Goal: Use online tool/utility: Utilize a website feature to perform a specific function

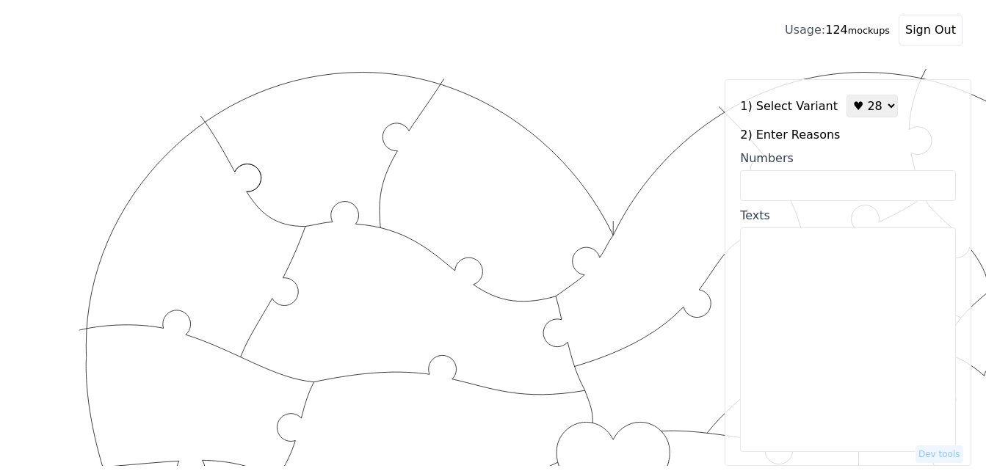
scroll to position [73, 0]
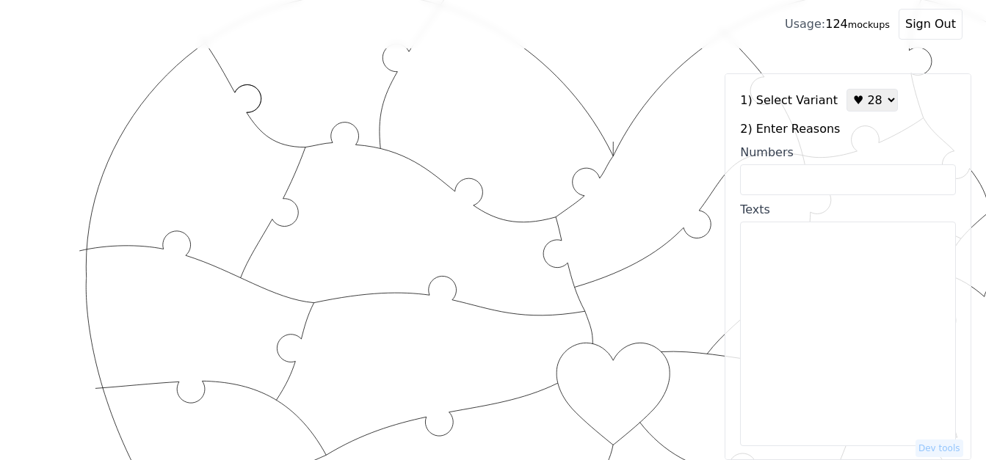
click at [859, 103] on select "♥ 12 ♥ 18 ♥ 28 ♥ 40 ♥ 50 ♥ 60 ♥ 70" at bounding box center [871, 100] width 51 height 23
select select "1"
click at [846, 89] on select "♥ 12 ♥ 18 ♥ 28 ♥ 40 ♥ 50 ♥ 60 ♥ 70" at bounding box center [871, 100] width 51 height 23
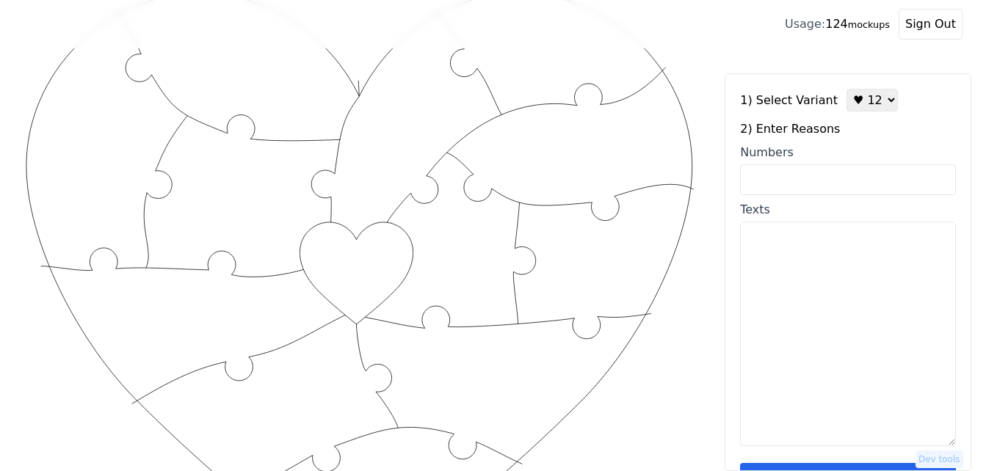
click at [833, 182] on input "Numbers" at bounding box center [848, 179] width 216 height 31
paste input "7,9,11,16,41,43,52,55,63,70,72,74"
type input "7,9,11,16,41,43,52,55,63,70,72,74"
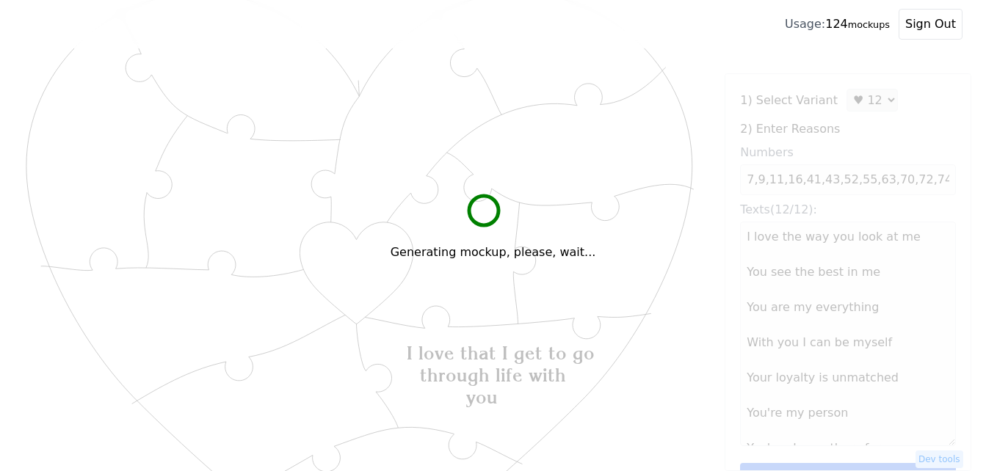
click at [548, 216] on div "Generating mockup, please, wait..." at bounding box center [493, 235] width 986 height 471
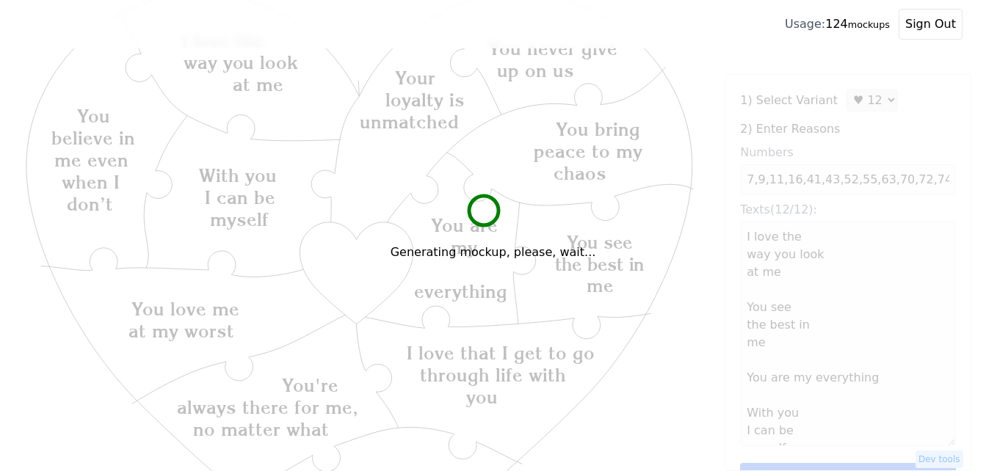
type textarea "I love the way you look at me You see the best in me You are my everything With…"
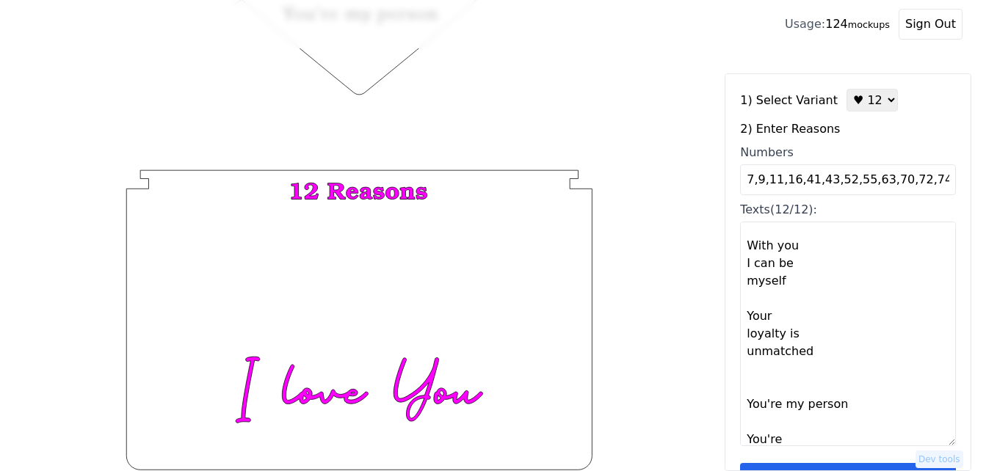
scroll to position [44, 0]
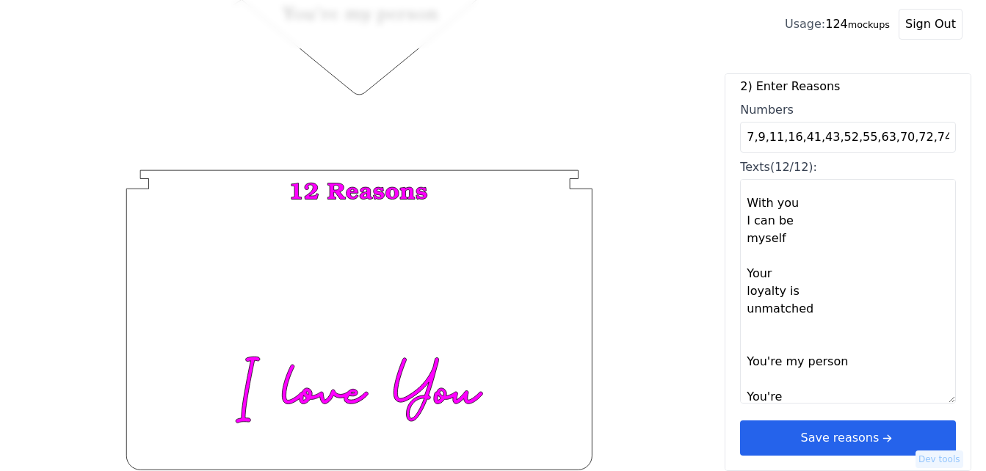
click at [862, 435] on button "Save reasons" at bounding box center [848, 438] width 216 height 35
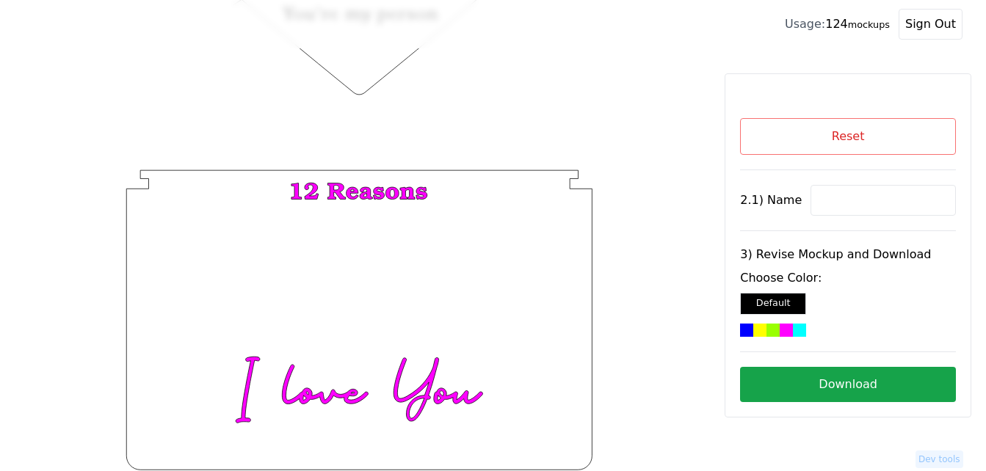
scroll to position [0, 0]
click at [770, 329] on div at bounding box center [772, 330] width 13 height 13
click at [906, 392] on button "Download" at bounding box center [848, 384] width 216 height 35
click at [881, 145] on button "Reset" at bounding box center [848, 136] width 216 height 37
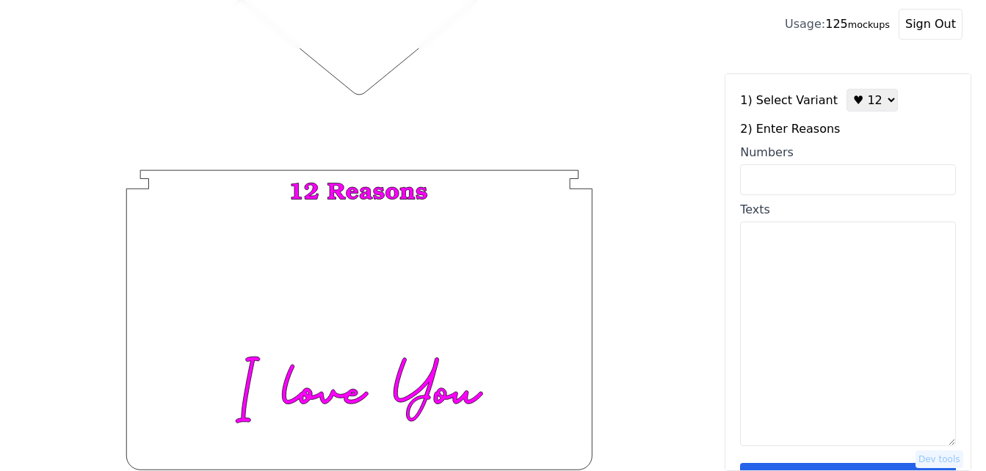
click at [837, 178] on input "Numbers" at bounding box center [848, 179] width 216 height 31
paste input "1,2,3,6,11,12,34,58,63,96,98,100"
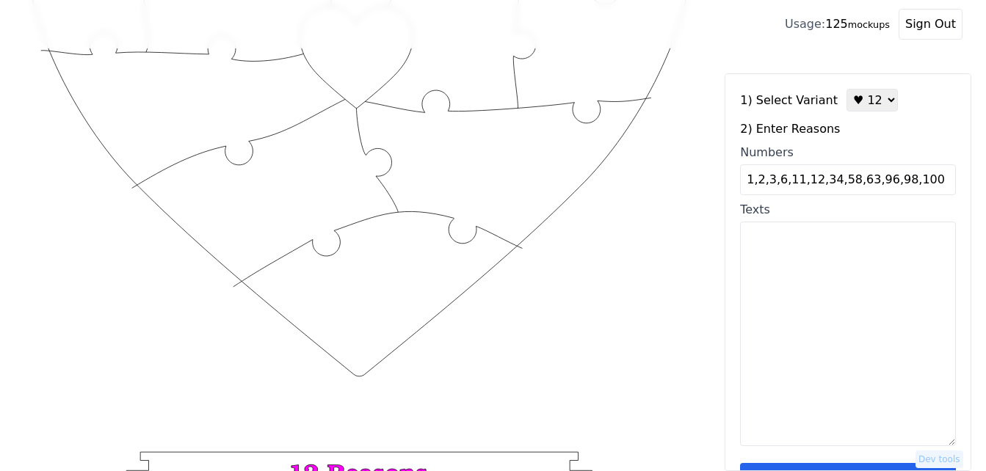
scroll to position [204, 0]
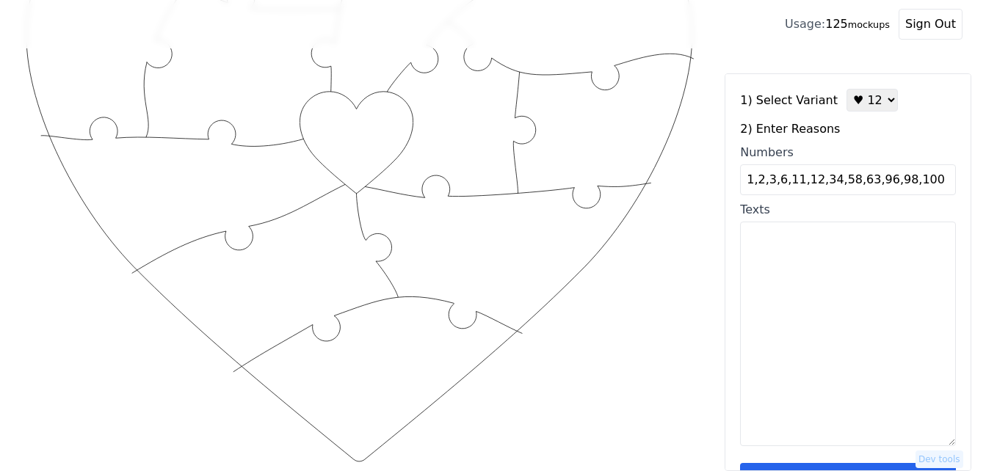
type input "1,2,3,6,11,12,34,58,63,96,98,100"
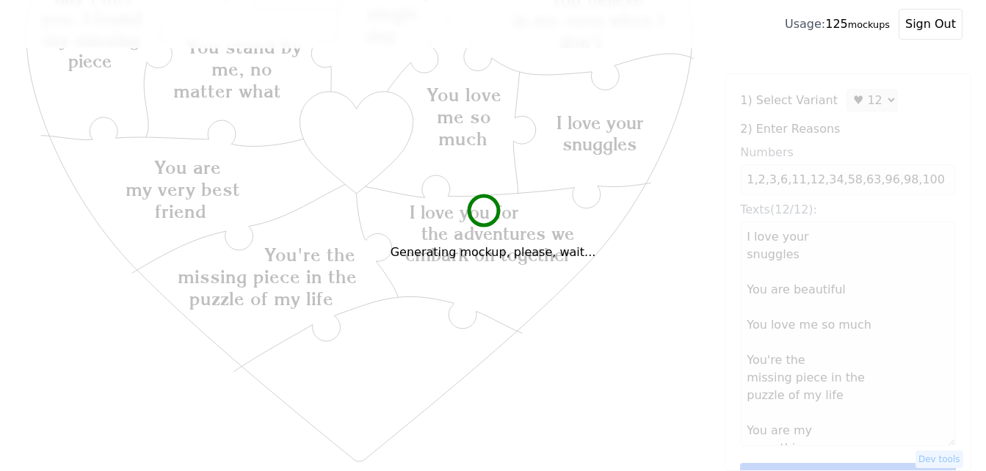
type textarea "I love your snuggles You are beautiful You love me so much You're the missing p…"
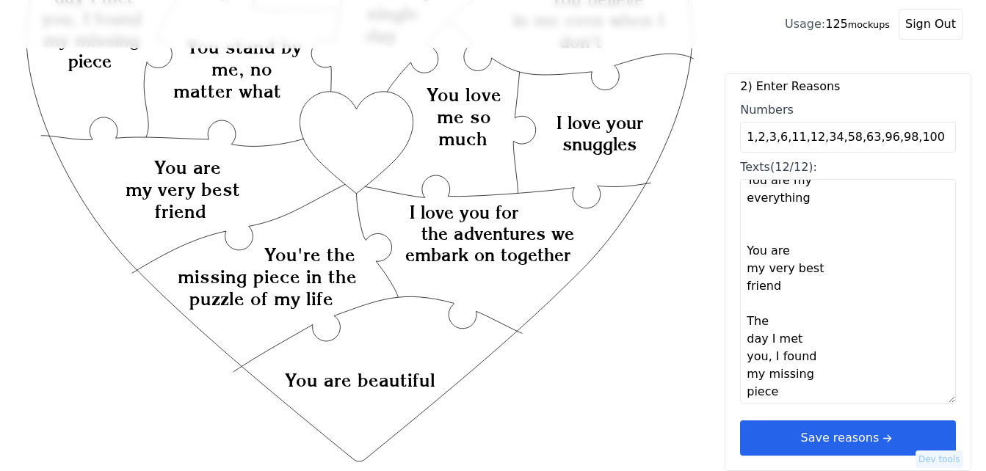
scroll to position [294, 0]
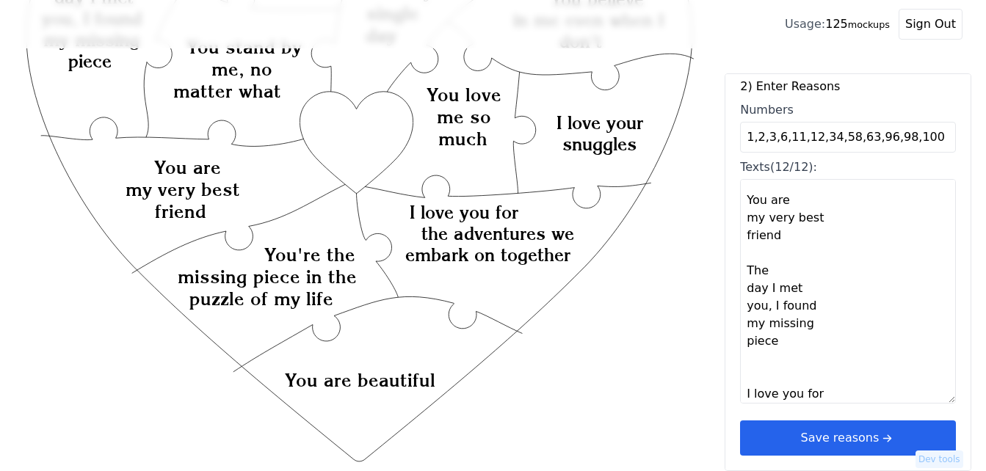
click at [872, 427] on button "Save reasons" at bounding box center [848, 438] width 216 height 35
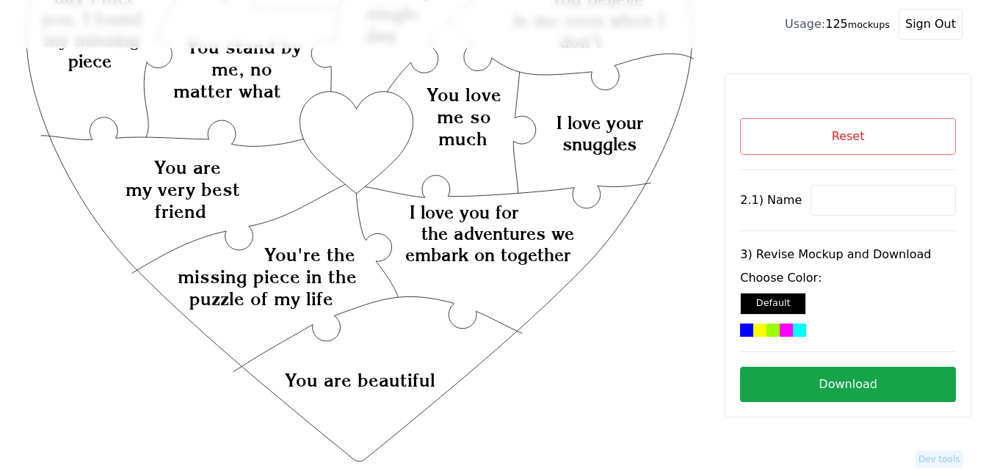
click at [856, 188] on input at bounding box center [882, 200] width 145 height 31
paste input "[PERSON_NAME]"
type input "[PERSON_NAME]"
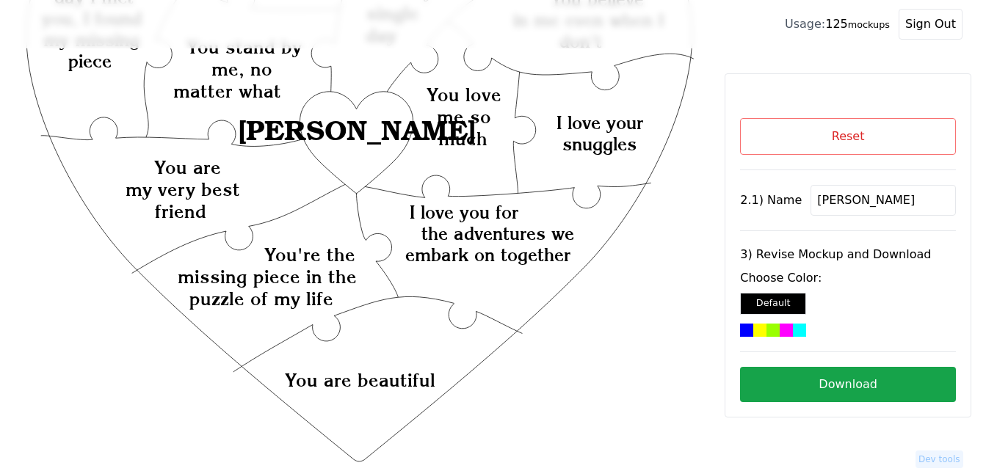
click at [337, 140] on icon "Created with Snap Created with Snap Created with Snap I love you for the advent…" at bounding box center [359, 348] width 672 height 979
click at [774, 330] on div at bounding box center [772, 330] width 13 height 13
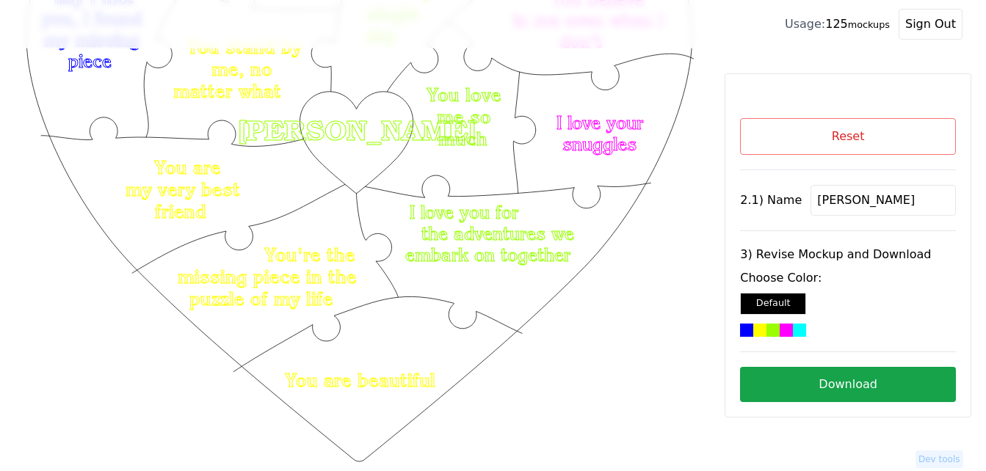
click at [837, 380] on button "Download" at bounding box center [848, 384] width 216 height 35
click at [910, 135] on button "Reset" at bounding box center [848, 136] width 216 height 37
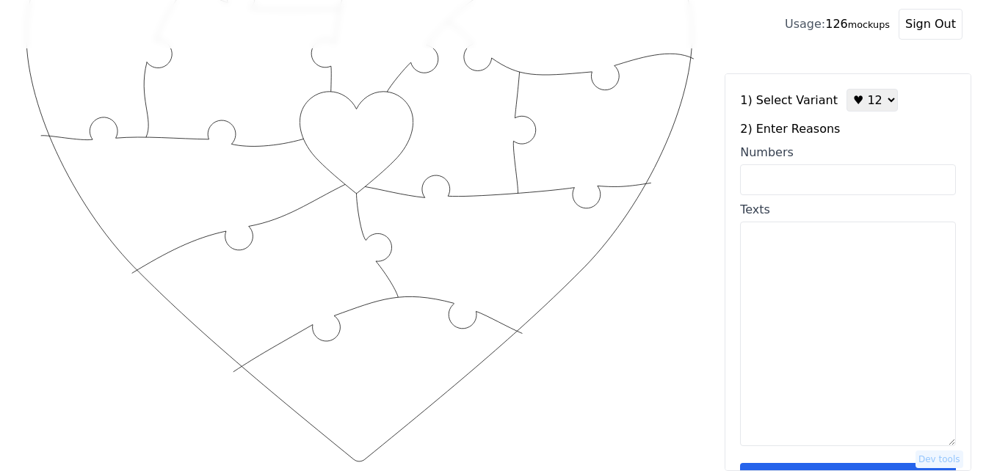
click at [829, 189] on input "Numbers" at bounding box center [848, 179] width 216 height 31
paste input "9, 17,49, 41, 32, 70, 84, 89,97,28,77, 79"
type input "9, 17,49, 41, 32, 70, 84, 89,97,28,77, 79"
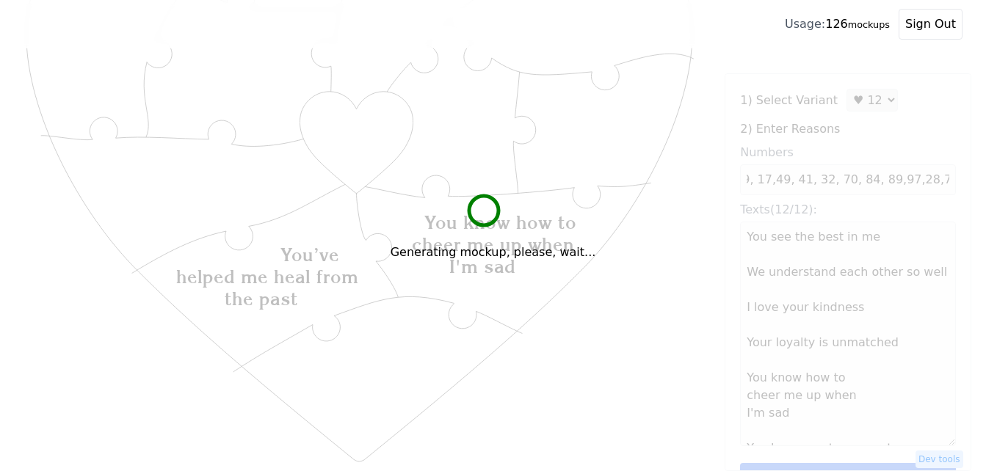
scroll to position [0, 0]
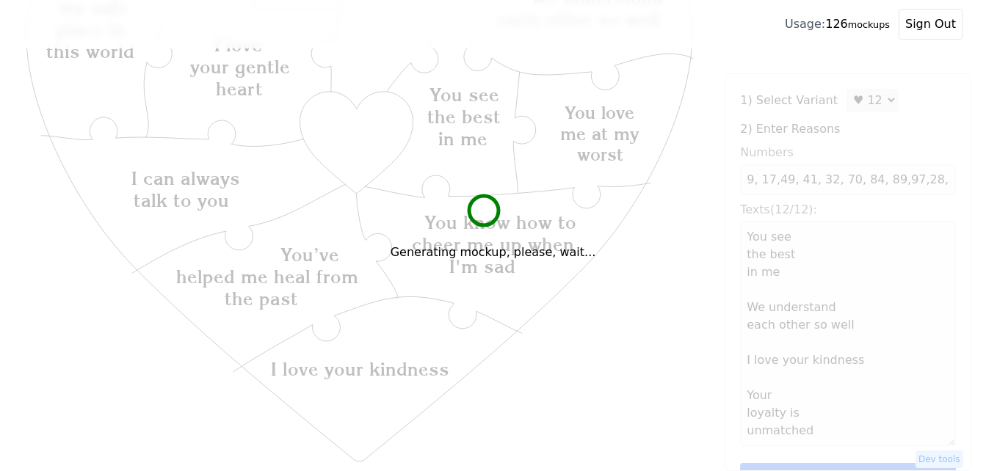
type textarea "You see the best in me We understand each other so well I love your kindness Yo…"
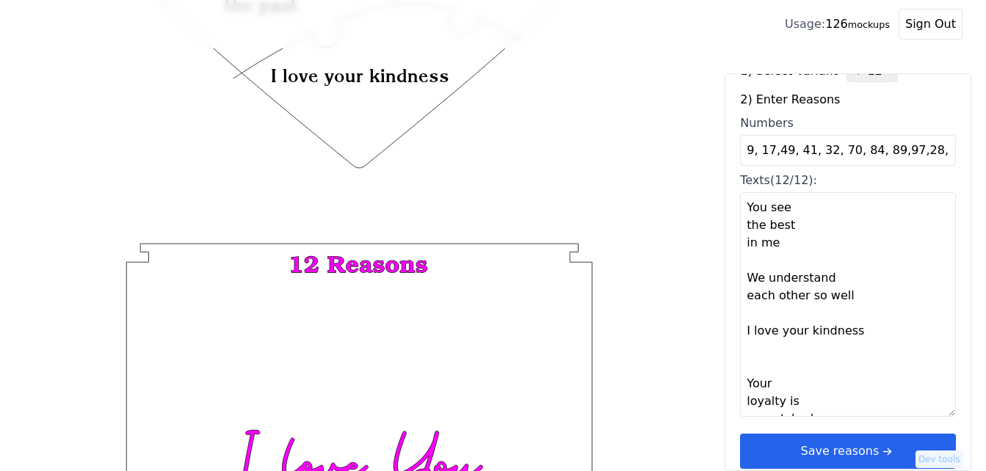
scroll to position [44, 0]
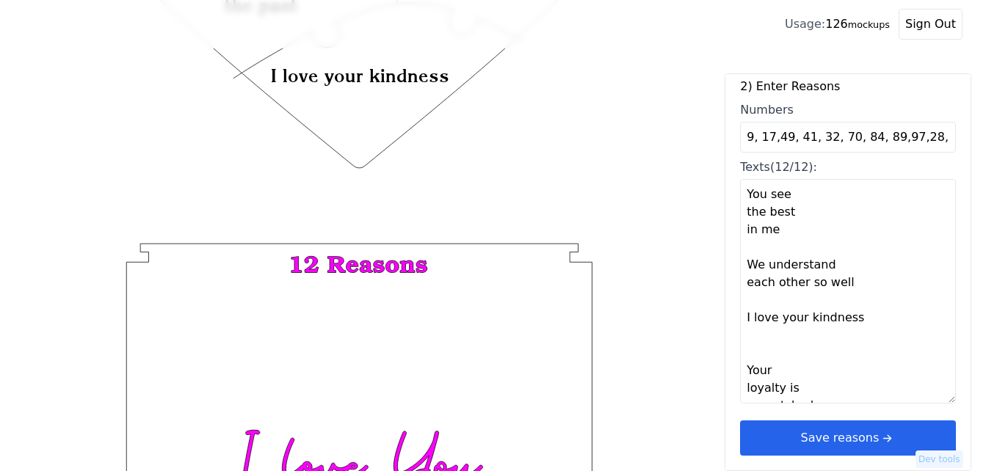
click at [858, 441] on button "Save reasons" at bounding box center [848, 438] width 216 height 35
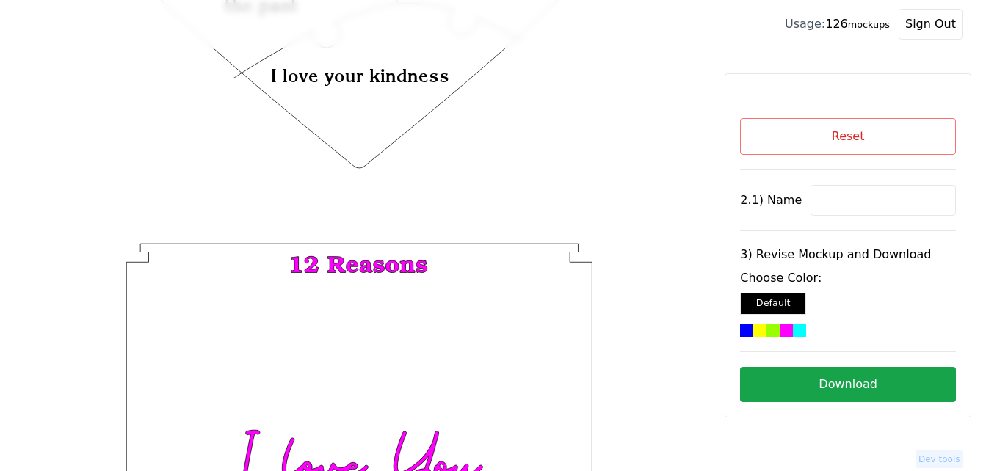
scroll to position [0, 0]
click at [838, 201] on input at bounding box center [882, 200] width 145 height 31
paste input "[PERSON_NAME]"
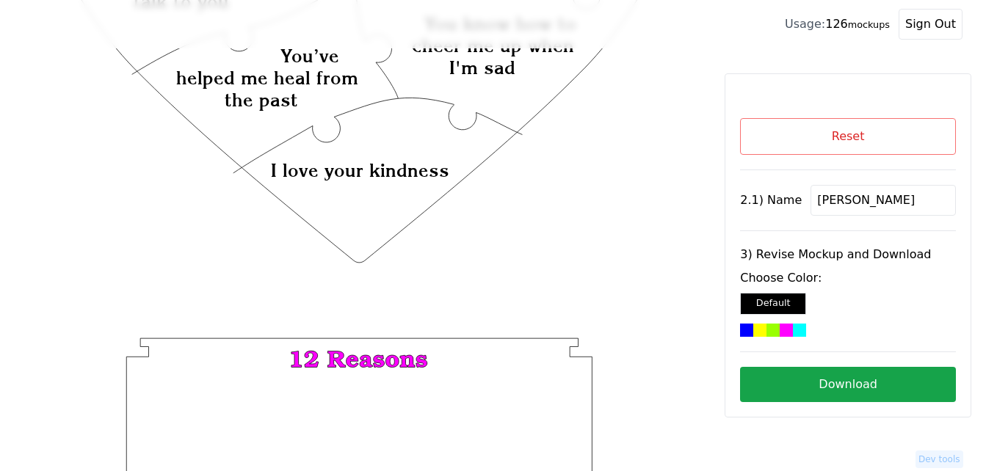
scroll to position [204, 0]
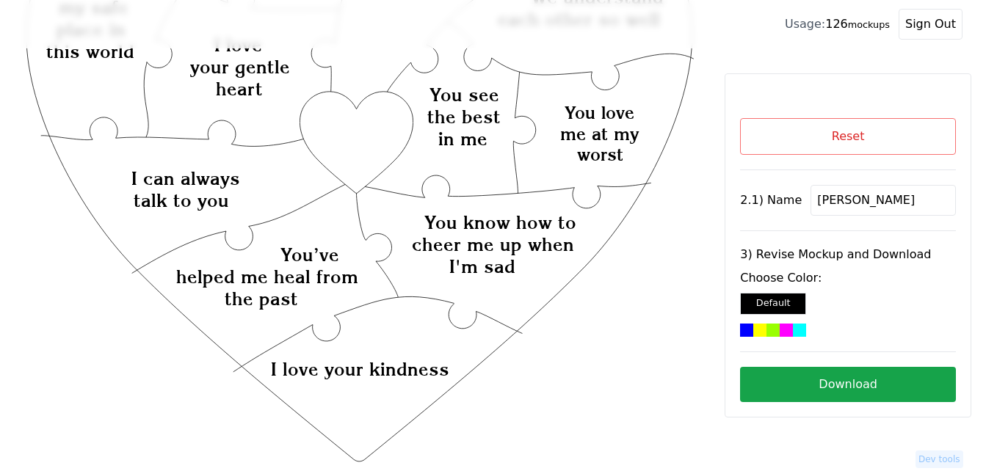
type input "[PERSON_NAME]"
click at [363, 129] on icon "Created with Snap Created with Snap Created with Snap You know how to cheer me …" at bounding box center [359, 348] width 672 height 979
click at [776, 327] on div at bounding box center [772, 330] width 13 height 13
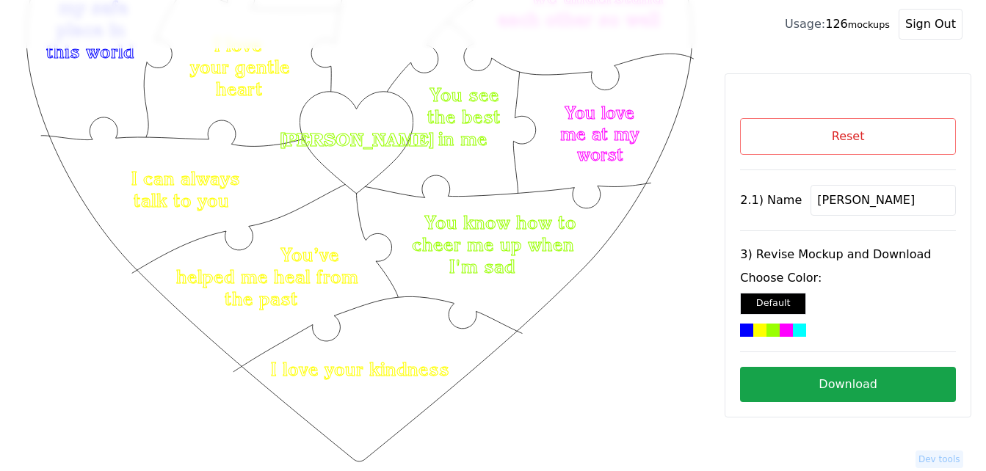
click at [844, 383] on button "Download" at bounding box center [848, 384] width 216 height 35
click at [797, 385] on button "Download" at bounding box center [848, 384] width 216 height 35
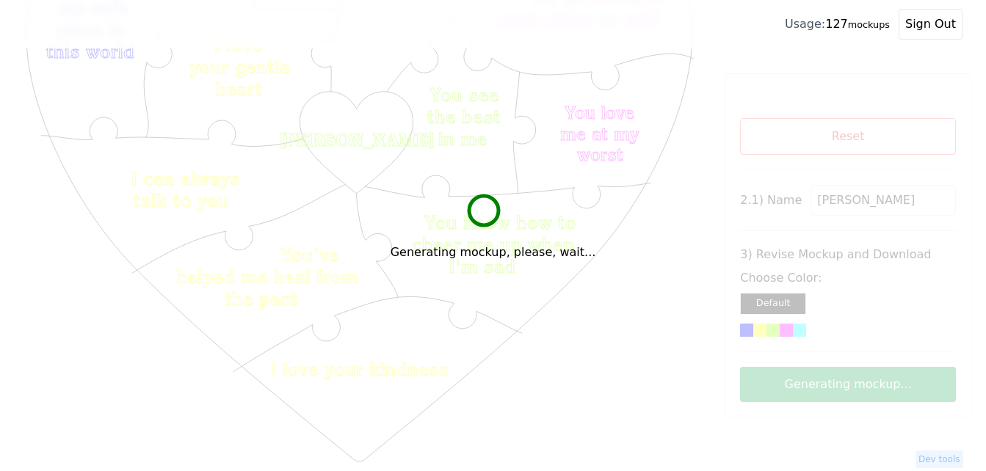
click at [879, 137] on div "Generating mockup, please, wait..." at bounding box center [493, 235] width 986 height 471
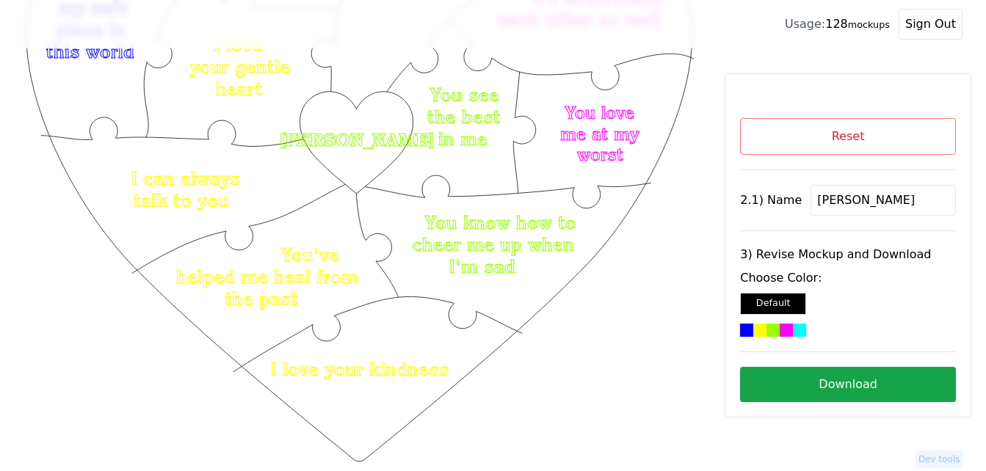
click at [839, 145] on button "Reset" at bounding box center [848, 136] width 216 height 37
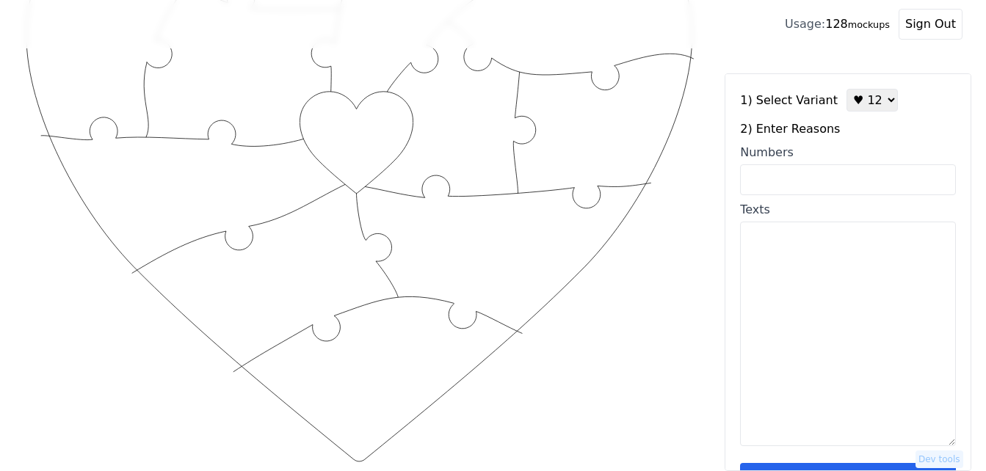
click at [853, 264] on textarea "Texts" at bounding box center [848, 334] width 216 height 225
paste textarea "I love your empathy and forgiveness You’re work hard to accomplish your dreams …"
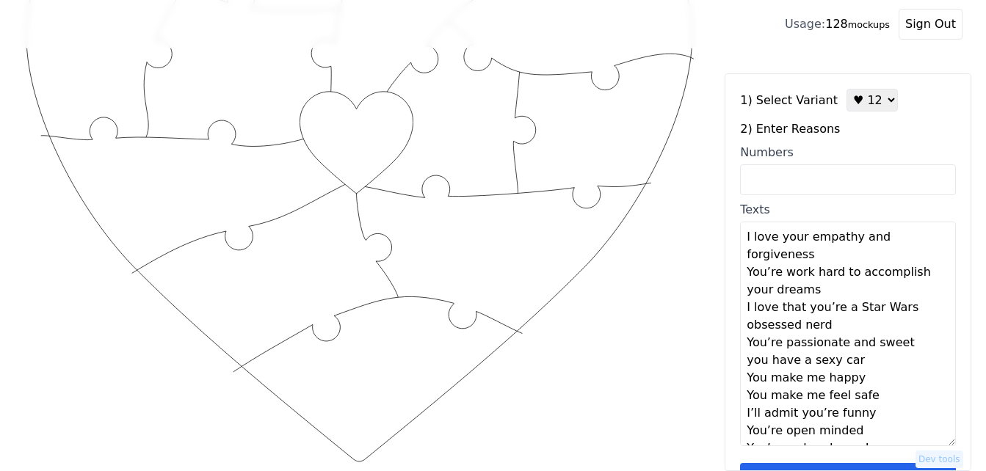
scroll to position [169, 0]
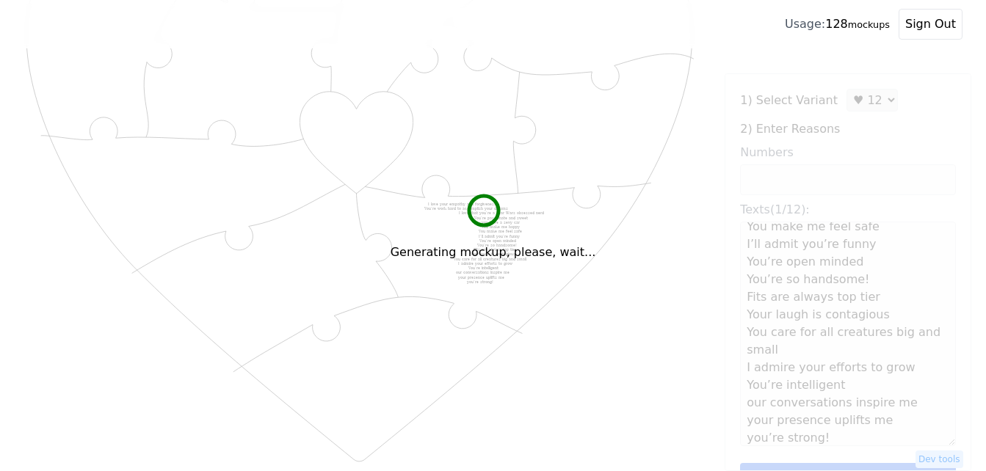
type textarea "I love your empathy and forgiveness You’re work hard to accomplish your dreams …"
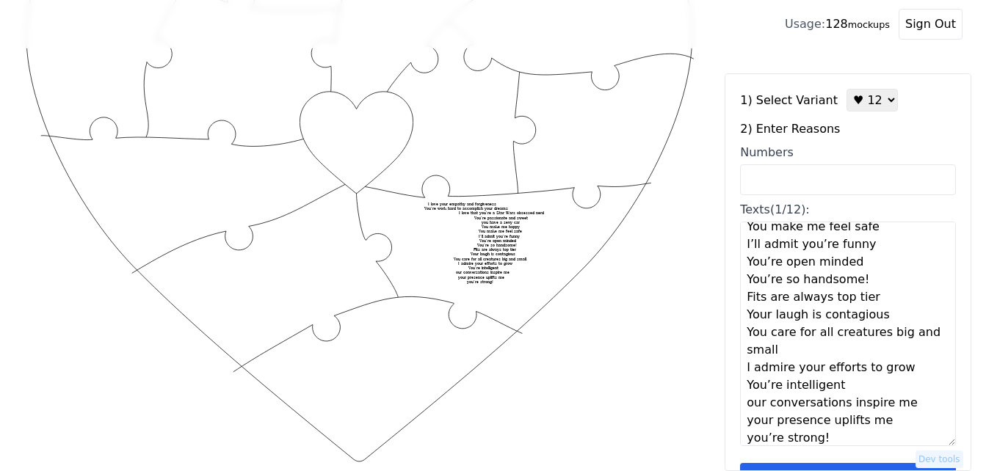
click at [853, 98] on select "♥ 12 ♥ 18 ♥ 28 ♥ 40 ♥ 50 ♥ 60 ♥ 70" at bounding box center [871, 100] width 51 height 23
select select "2"
click at [846, 89] on select "♥ 12 ♥ 18 ♥ 28 ♥ 40 ♥ 50 ♥ 60 ♥ 70" at bounding box center [871, 100] width 51 height 23
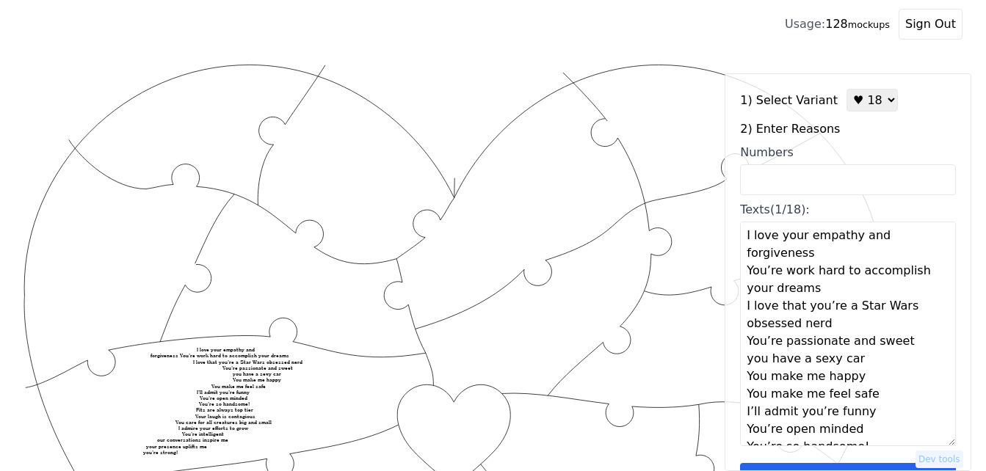
scroll to position [0, 0]
click at [809, 259] on textarea "I love your empathy and forgiveness You’re work hard to accomplish your dreams …" at bounding box center [848, 334] width 216 height 225
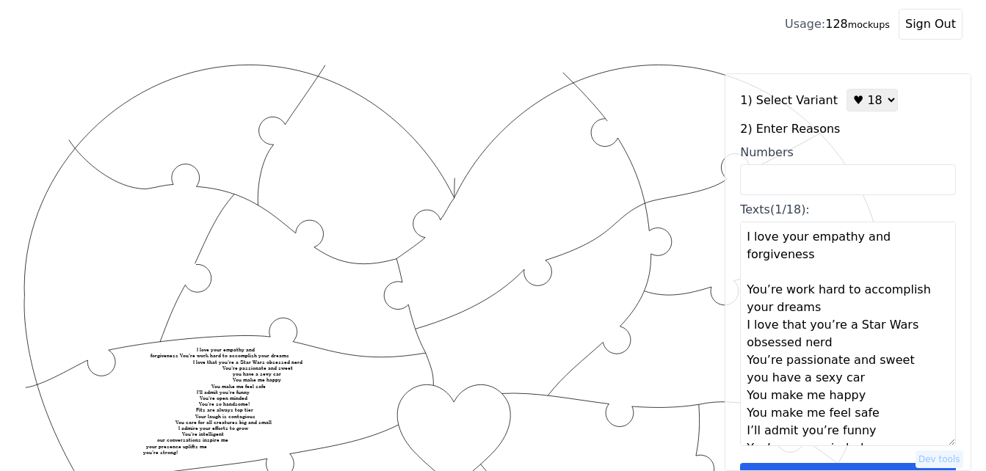
click at [834, 308] on textarea "I love your empathy and forgiveness You’re work hard to accomplish your dreams …" at bounding box center [848, 334] width 216 height 225
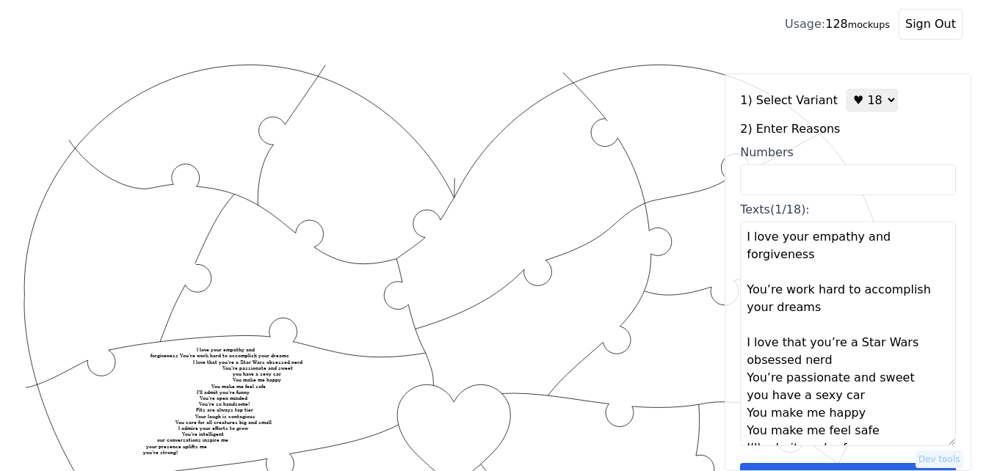
click at [829, 365] on textarea "I love your empathy and forgiveness You’re work hard to accomplish your dreams …" at bounding box center [848, 334] width 216 height 225
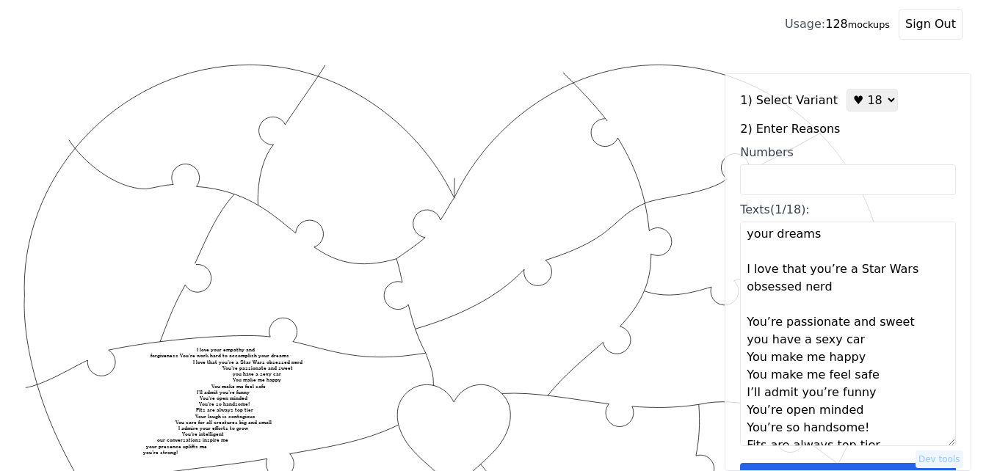
click at [867, 341] on textarea "I love your empathy and forgiveness You’re work hard to accomplish your dreams …" at bounding box center [848, 334] width 216 height 225
click at [863, 376] on textarea "I love your empathy and forgiveness You’re work hard to accomplish your dreams …" at bounding box center [848, 334] width 216 height 225
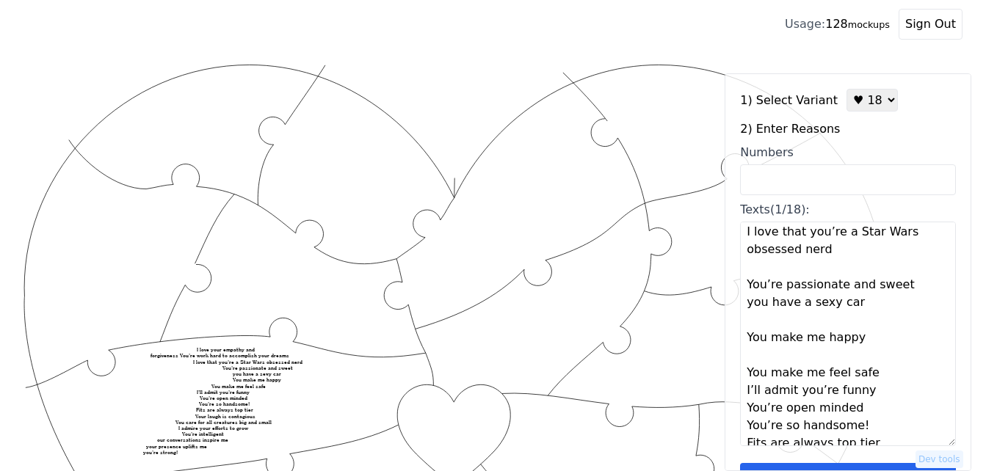
scroll to position [147, 0]
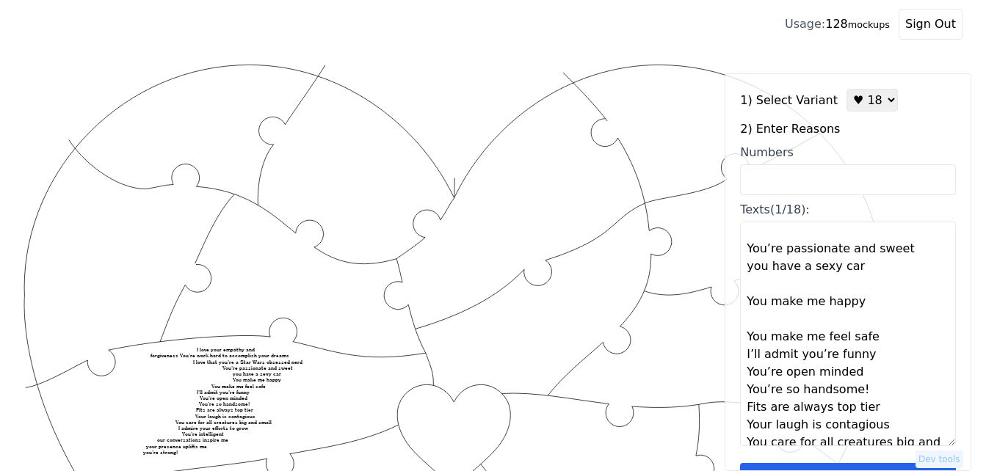
click at [878, 339] on textarea "I love your empathy and forgiveness You’re work hard to accomplish your dreams …" at bounding box center [848, 334] width 216 height 225
click at [867, 372] on textarea "I love your empathy and forgiveness You’re work hard to accomplish your dreams …" at bounding box center [848, 334] width 216 height 225
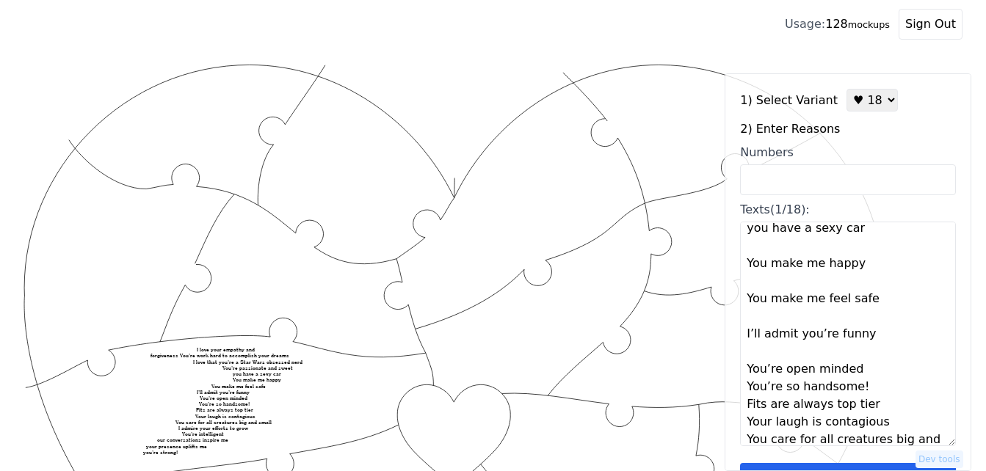
scroll to position [220, 0]
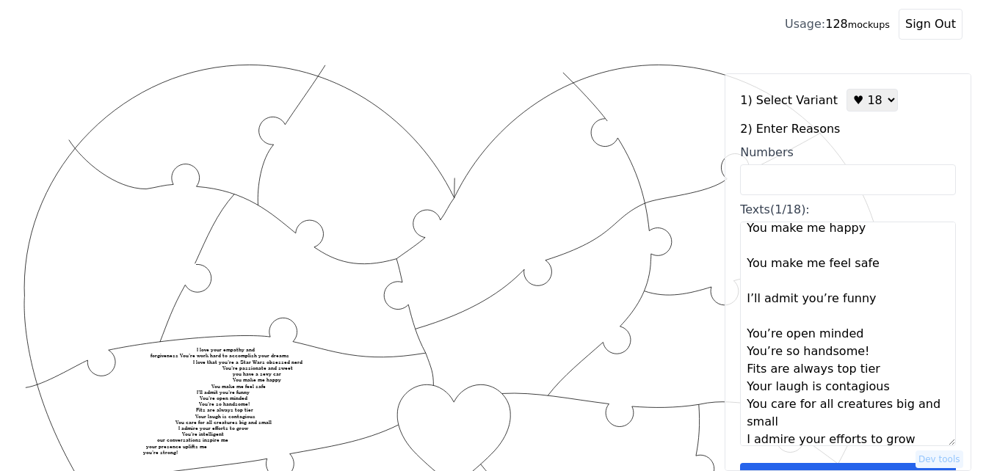
click at [870, 335] on textarea "I love your empathy and forgiveness You’re work hard to accomplish your dreams …" at bounding box center [848, 334] width 216 height 225
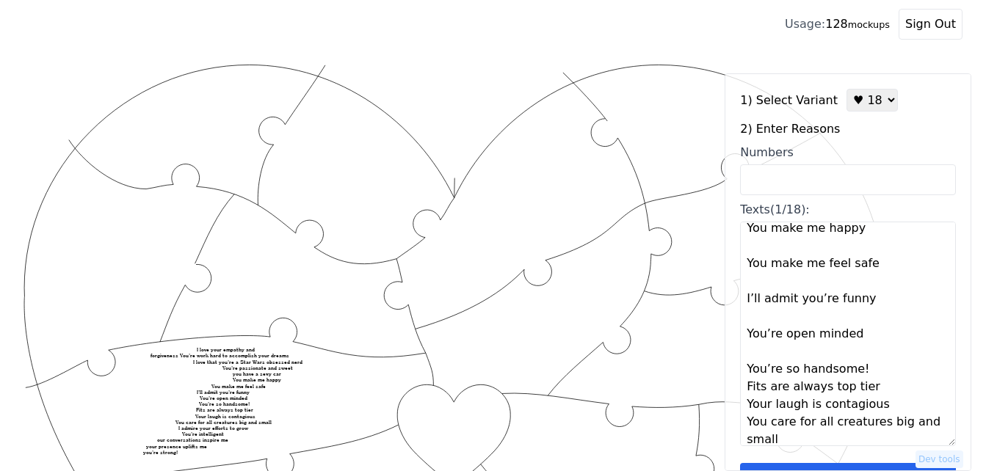
click at [860, 368] on textarea "I love your empathy and forgiveness You’re work hard to accomplish your dreams …" at bounding box center [848, 334] width 216 height 225
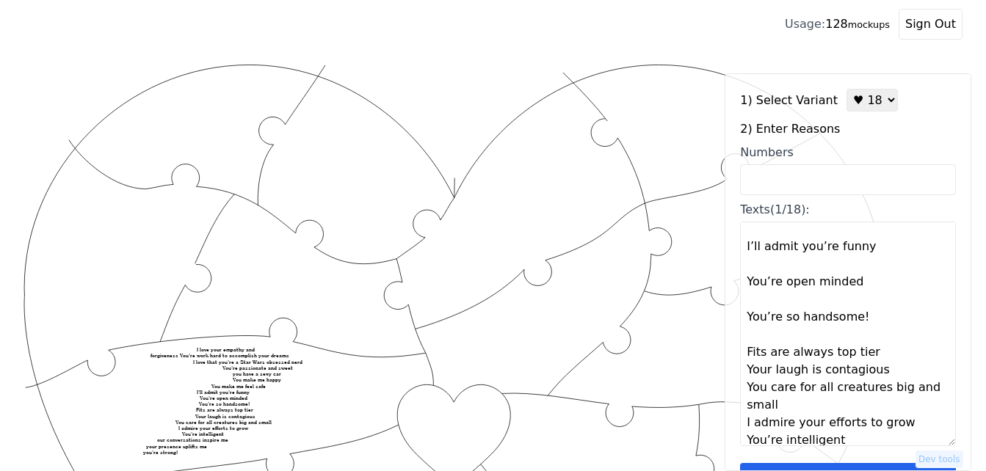
scroll to position [294, 0]
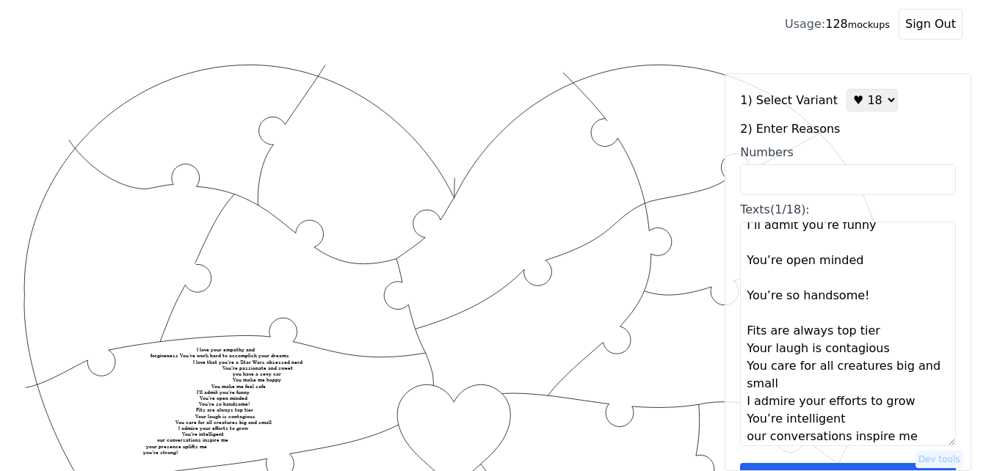
click at [881, 338] on textarea "I love your empathy and forgiveness You’re work hard to accomplish your dreams …" at bounding box center [848, 334] width 216 height 225
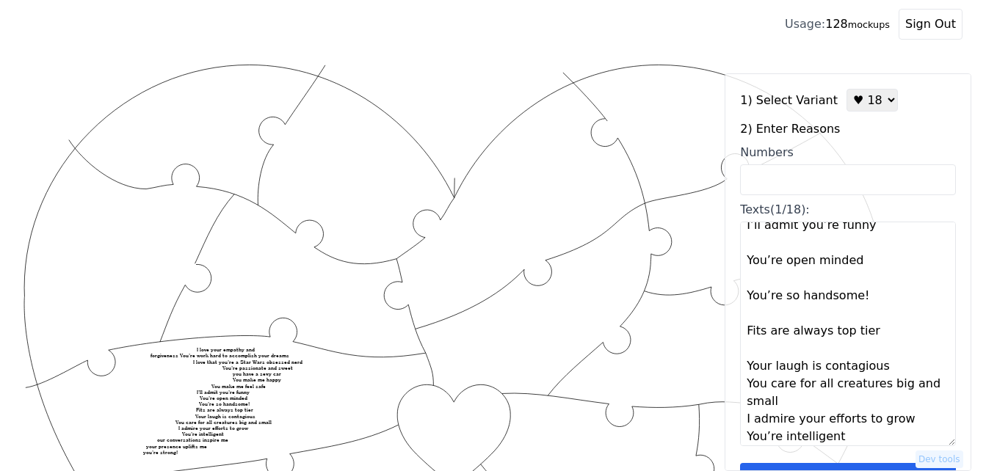
click at [881, 367] on textarea "I love your empathy and forgiveness You’re work hard to accomplish your dreams …" at bounding box center [848, 334] width 216 height 225
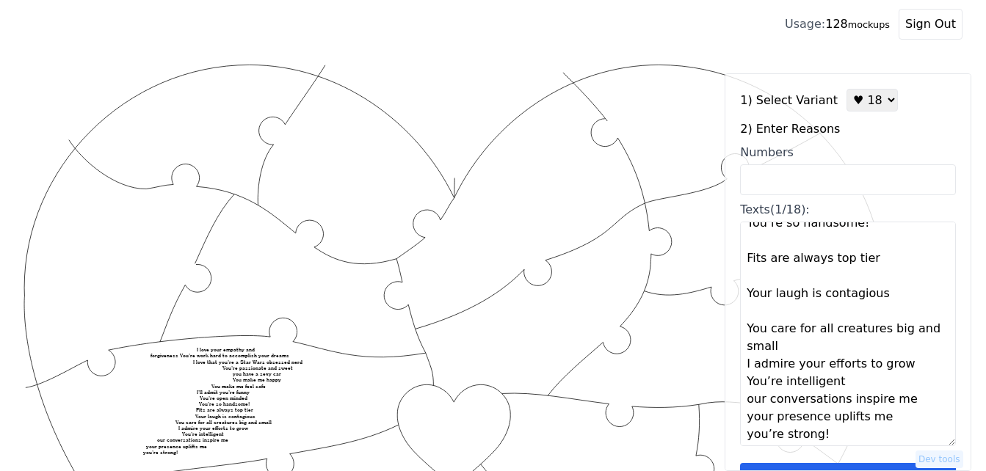
scroll to position [367, 0]
click at [803, 348] on textarea "I love your empathy and forgiveness You’re work hard to accomplish your dreams …" at bounding box center [848, 334] width 216 height 225
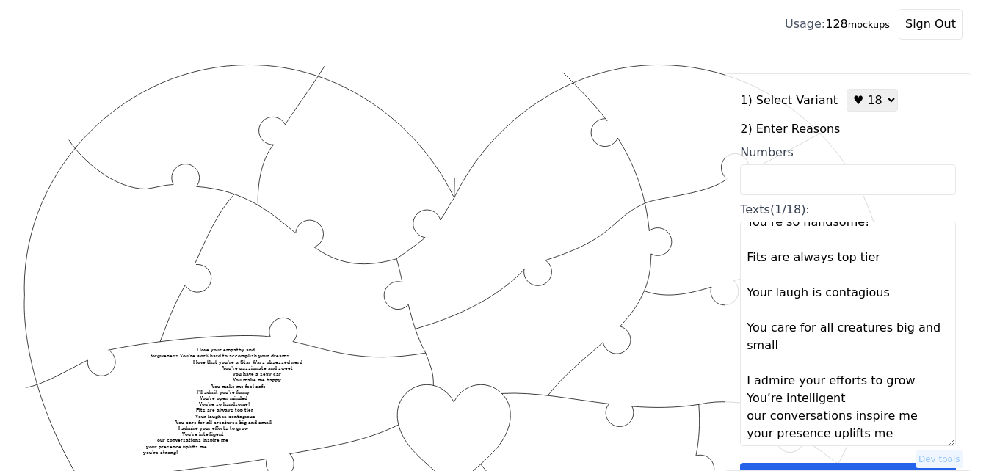
click at [906, 386] on textarea "I love your empathy and forgiveness You’re work hard to accomplish your dreams …" at bounding box center [848, 334] width 216 height 225
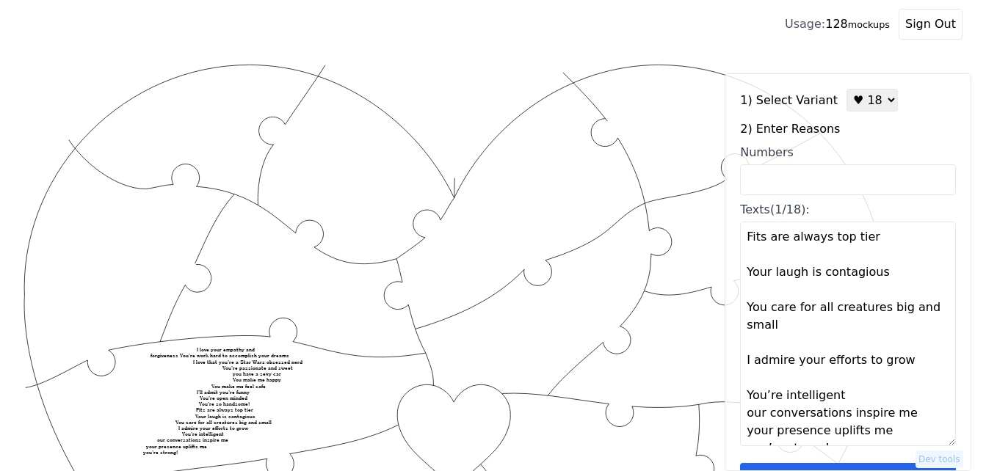
scroll to position [405, 0]
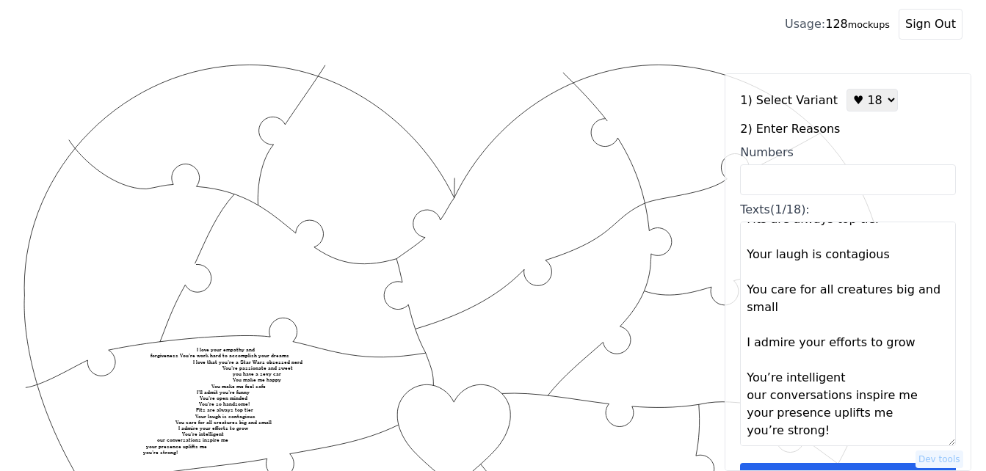
click at [856, 378] on textarea "I love your empathy and forgiveness You’re work hard to accomplish your dreams …" at bounding box center [848, 334] width 216 height 225
click at [889, 413] on textarea "I love your empathy and forgiveness You’re work hard to accomplish your dreams …" at bounding box center [848, 334] width 216 height 225
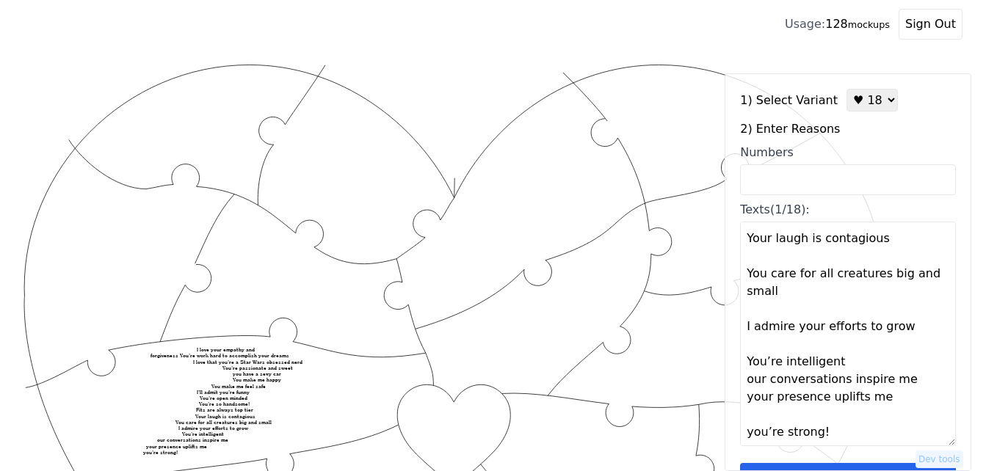
scroll to position [423, 0]
click at [885, 365] on textarea "I love your empathy and forgiveness You’re work hard to accomplish your dreams …" at bounding box center [848, 334] width 216 height 225
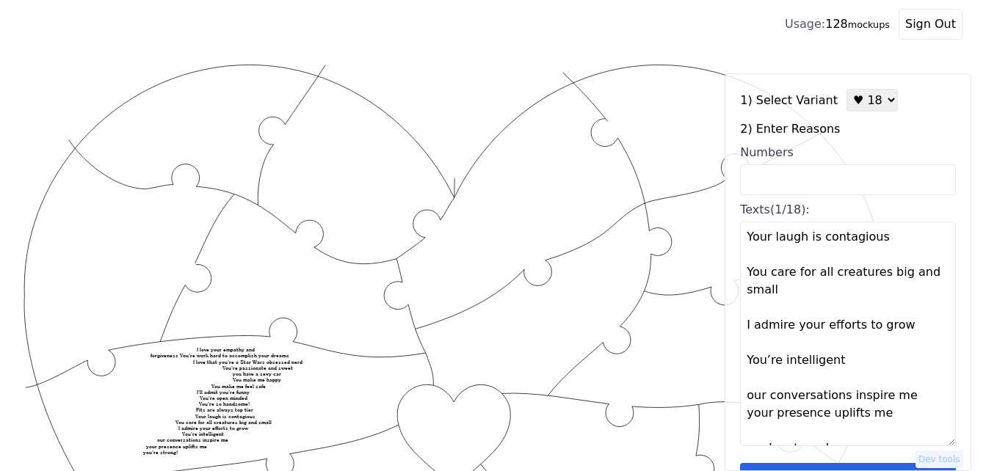
click at [914, 399] on textarea "I love your empathy and forgiveness You’re work hard to accomplish your dreams …" at bounding box center [848, 334] width 216 height 225
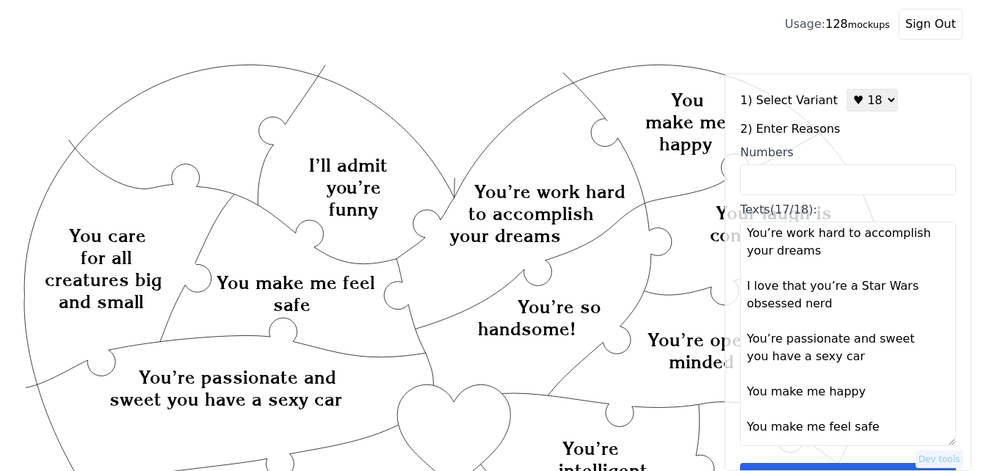
scroll to position [56, 0]
click at [901, 341] on textarea "I love your empathy and forgiveness You’re work hard to accomplish your dreams …" at bounding box center [848, 334] width 216 height 225
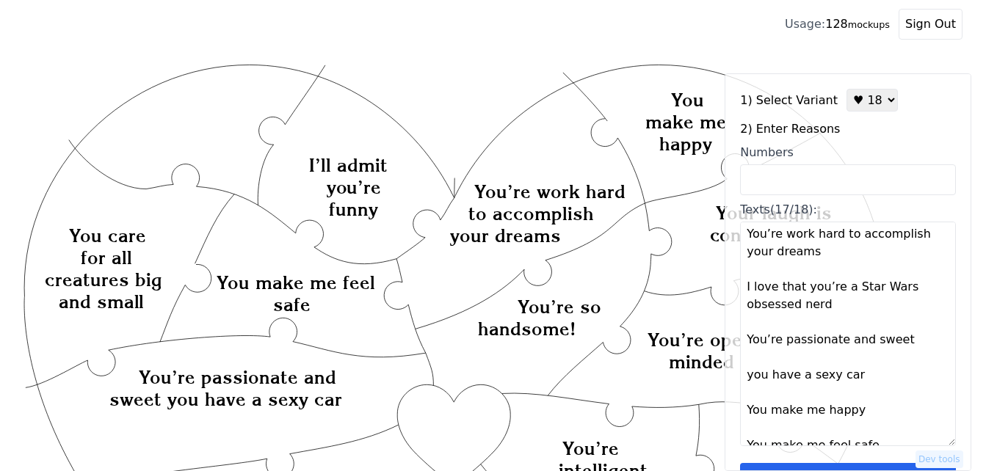
type textarea "I love your empathy and forgiveness You’re work hard to accomplish your dreams …"
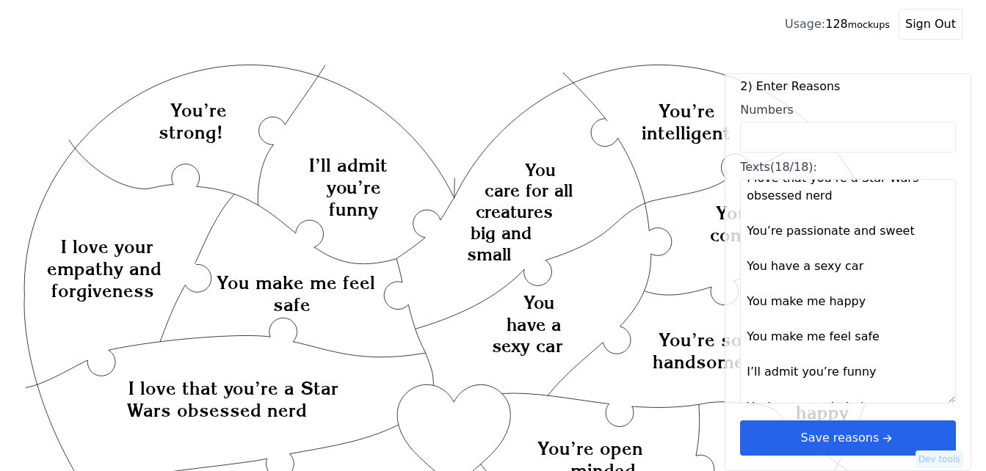
scroll to position [203, 0]
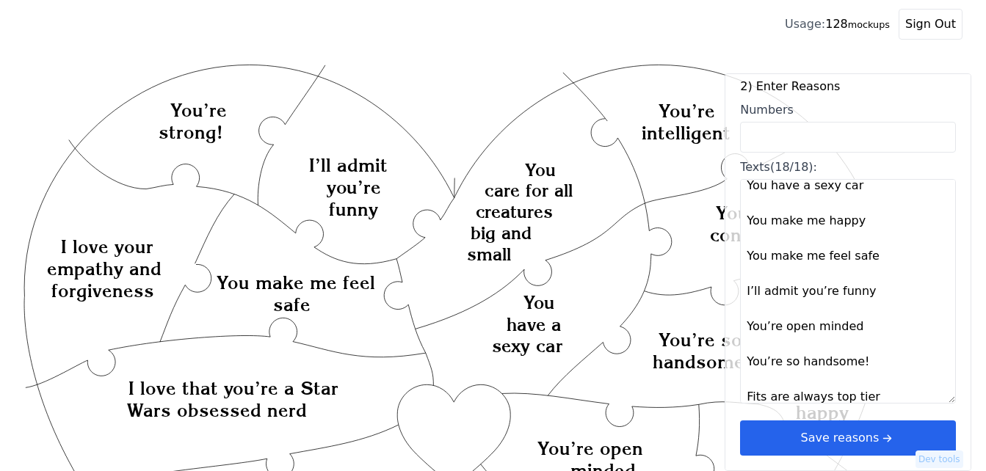
click at [878, 436] on icon "arrow right short" at bounding box center [886, 438] width 16 height 16
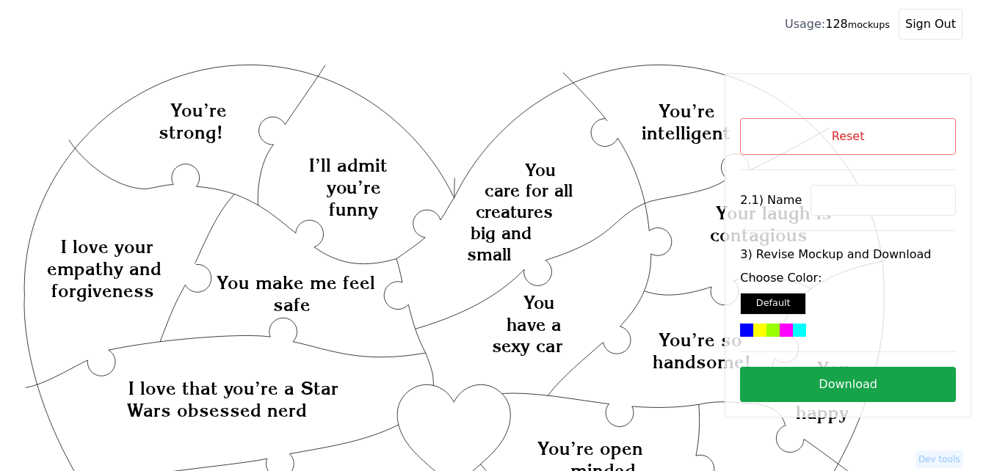
scroll to position [0, 0]
click at [843, 190] on input at bounding box center [882, 200] width 145 height 31
paste input "[PERSON_NAME]"
type input "[PERSON_NAME]"
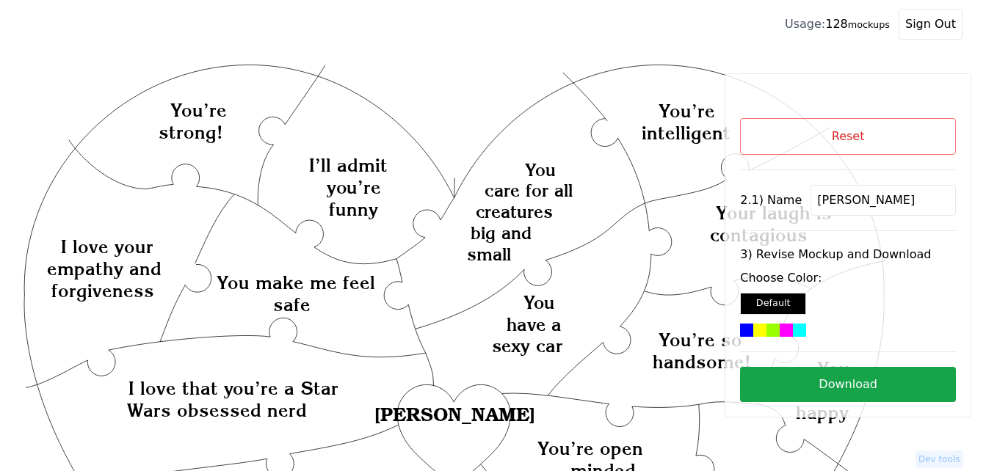
click at [776, 330] on div at bounding box center [772, 330] width 13 height 13
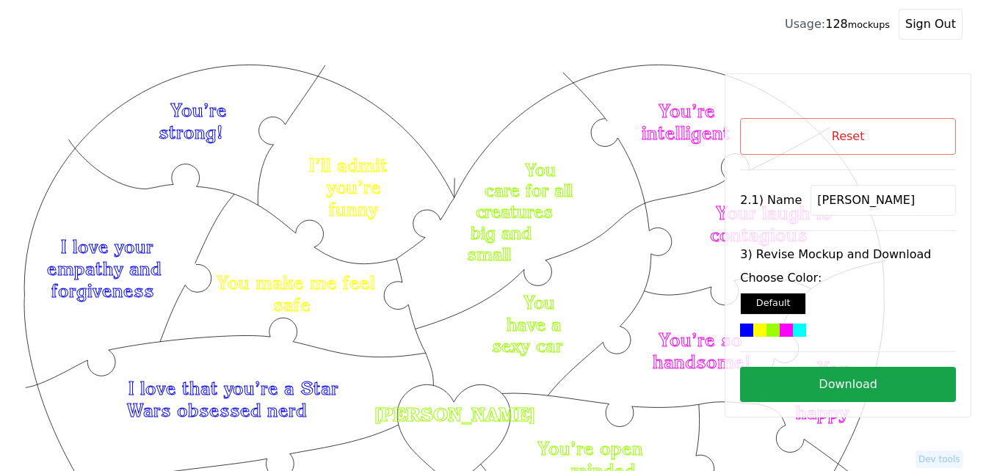
click at [860, 381] on button "Download" at bounding box center [848, 384] width 216 height 35
click at [877, 134] on button "Reset" at bounding box center [848, 136] width 216 height 37
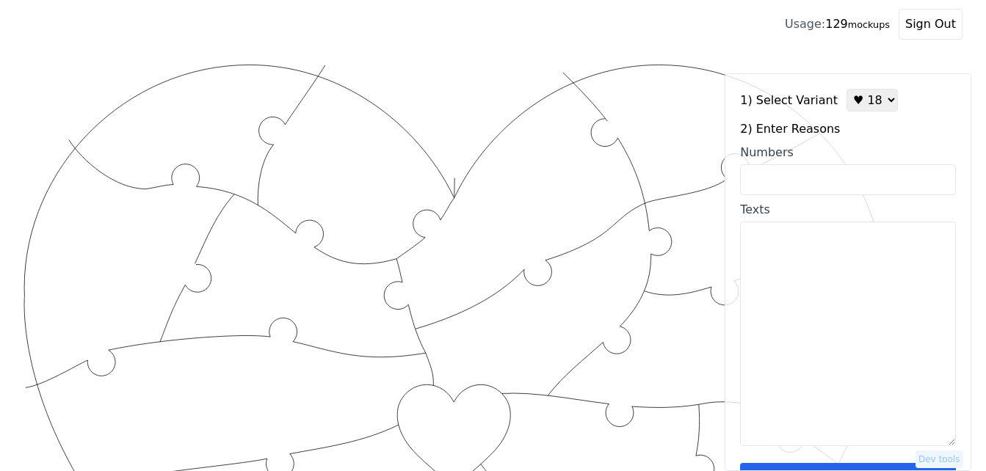
click at [855, 98] on select "♥ 12 ♥ 18 ♥ 28 ♥ 40 ♥ 50 ♥ 60 ♥ 70" at bounding box center [871, 100] width 51 height 23
select select "1"
click at [846, 89] on select "♥ 12 ♥ 18 ♥ 28 ♥ 40 ♥ 50 ♥ 60 ♥ 70" at bounding box center [871, 100] width 51 height 23
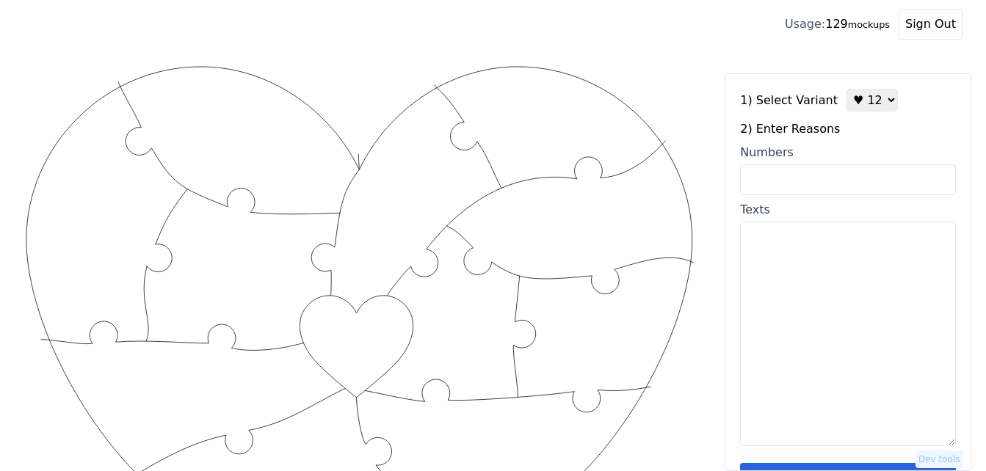
click at [807, 188] on input "Numbers" at bounding box center [848, 179] width 216 height 31
click at [819, 289] on textarea "Texts" at bounding box center [848, 334] width 216 height 225
paste textarea "You are kind, You have a great laugh, You honor [DEMOGRAPHIC_DATA], You have a …"
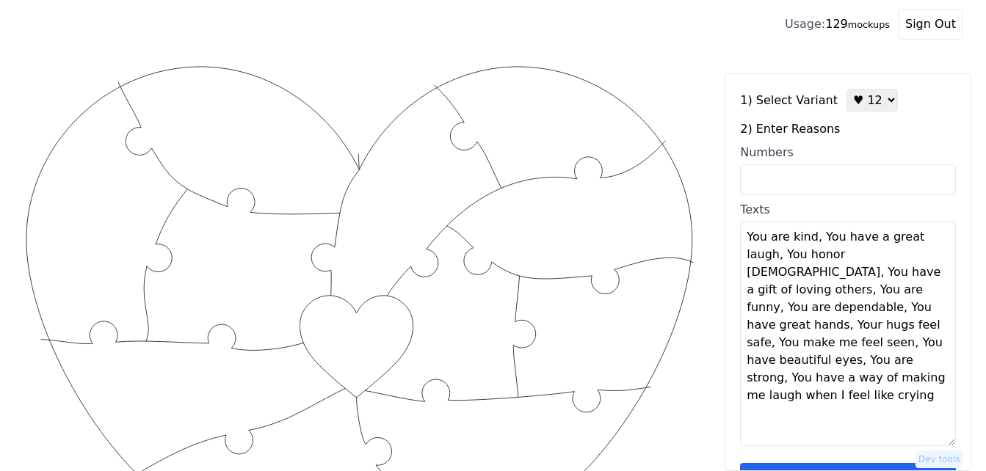
click at [811, 241] on textarea "You are kind, You have a great laugh, You honor [DEMOGRAPHIC_DATA], You have a …" at bounding box center [848, 334] width 216 height 225
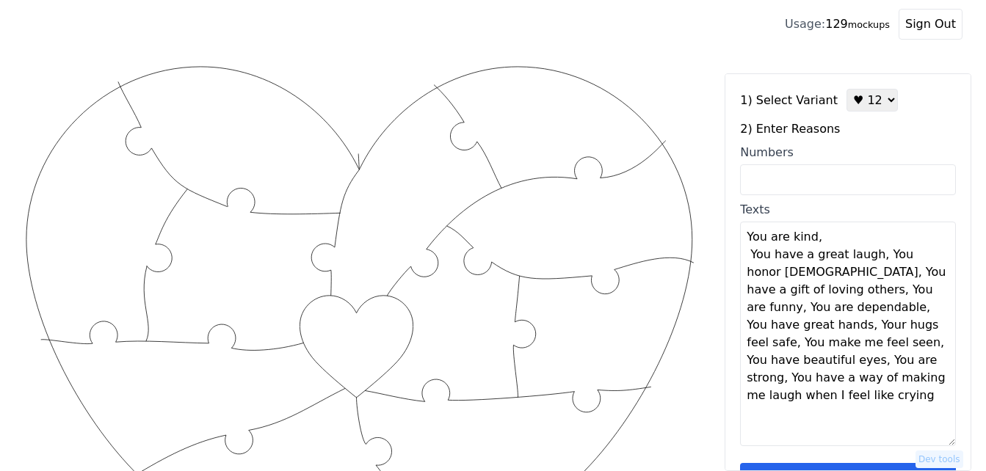
click at [815, 239] on textarea "You are kind, You have a great laugh, You honor [DEMOGRAPHIC_DATA], You have a …" at bounding box center [848, 334] width 216 height 225
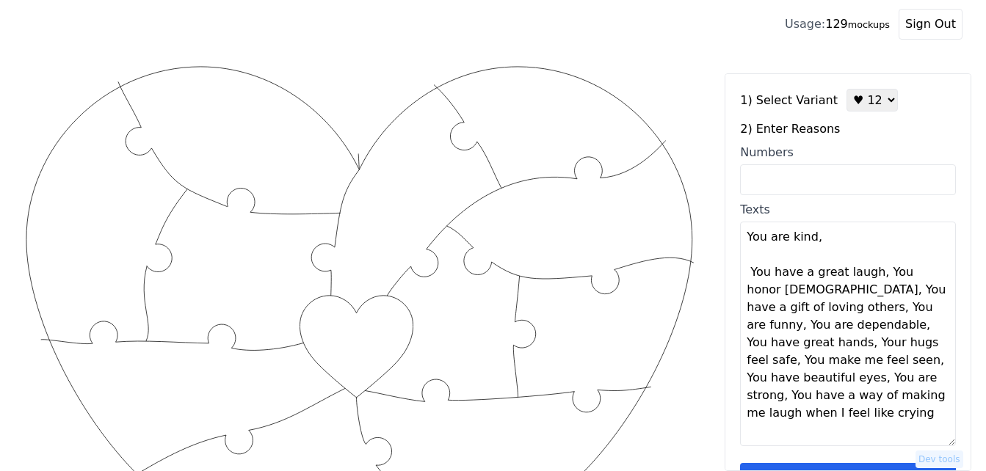
click at [874, 274] on textarea "You are kind, You have a great laugh, You honor [DEMOGRAPHIC_DATA], You have a …" at bounding box center [848, 334] width 216 height 225
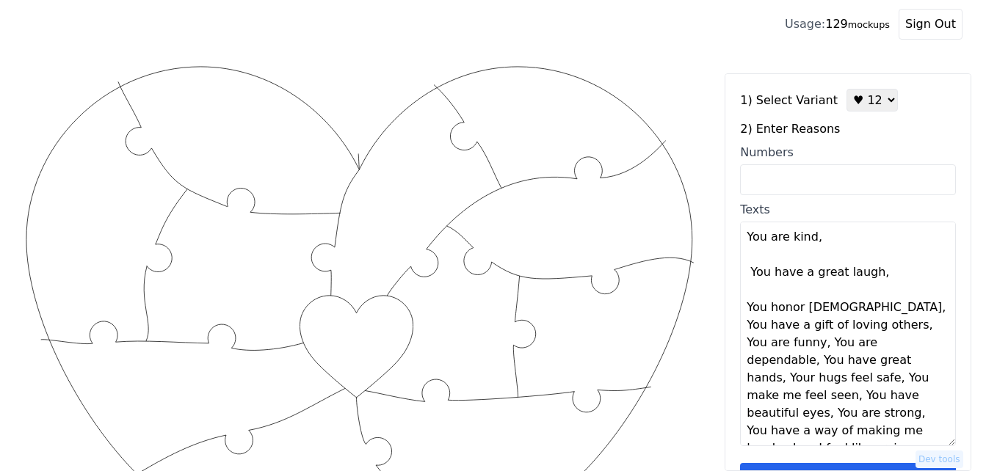
click at [874, 274] on textarea "You are kind, You have a great laugh, You honor [DEMOGRAPHIC_DATA], You have a …" at bounding box center [848, 334] width 216 height 225
click at [829, 310] on textarea "You are kind, You have a great laugh, You honor [DEMOGRAPHIC_DATA], You have a …" at bounding box center [848, 334] width 216 height 225
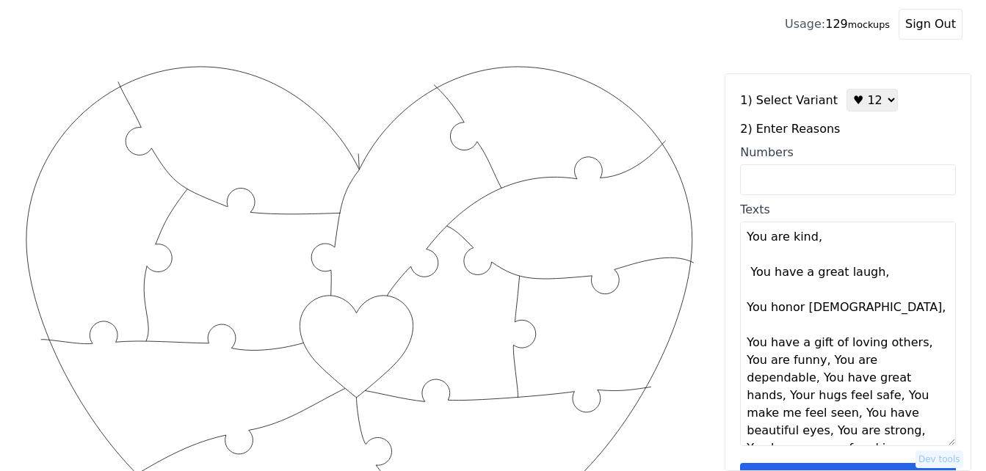
click at [829, 310] on textarea "You are kind, You have a great laugh, You honor [DEMOGRAPHIC_DATA], You have a …" at bounding box center [848, 334] width 216 height 225
click at [917, 346] on textarea "You are kind, You have a great laugh, You honor [DEMOGRAPHIC_DATA], You have a …" at bounding box center [848, 334] width 216 height 225
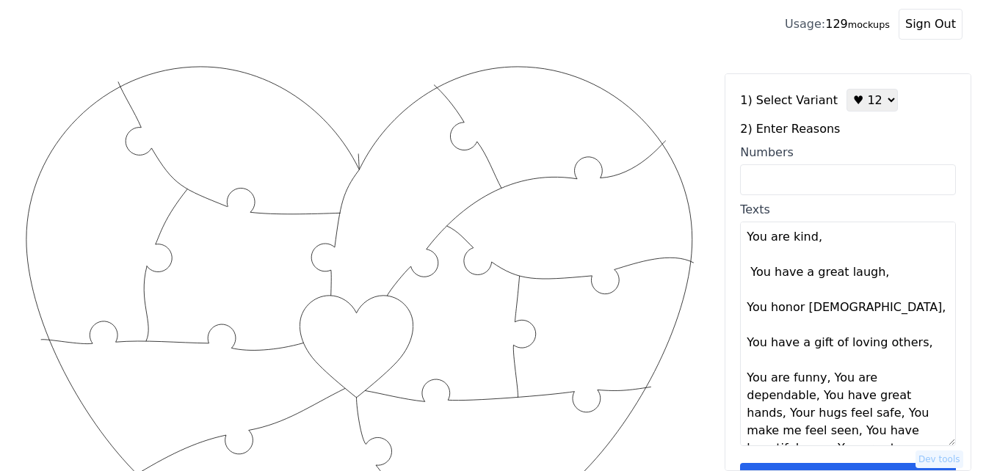
click at [917, 346] on textarea "You are kind, You have a great laugh, You honor [DEMOGRAPHIC_DATA], You have a …" at bounding box center [848, 334] width 216 height 225
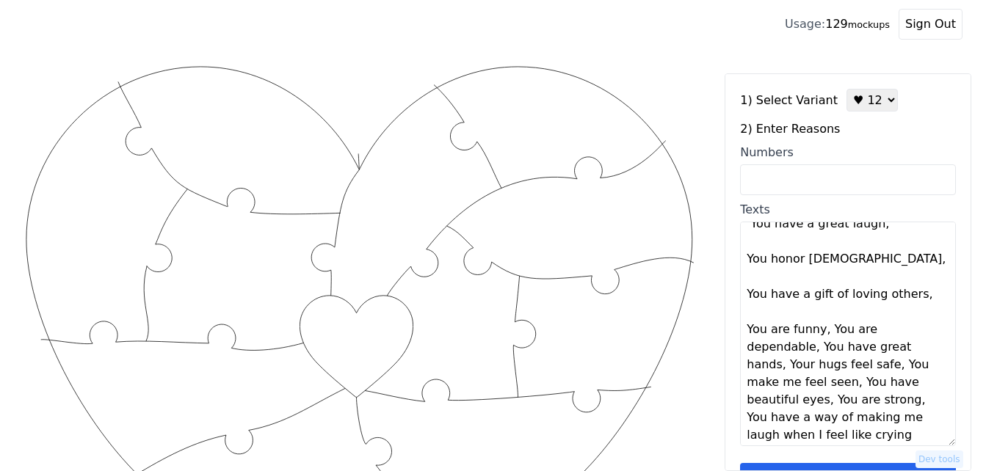
scroll to position [53, 0]
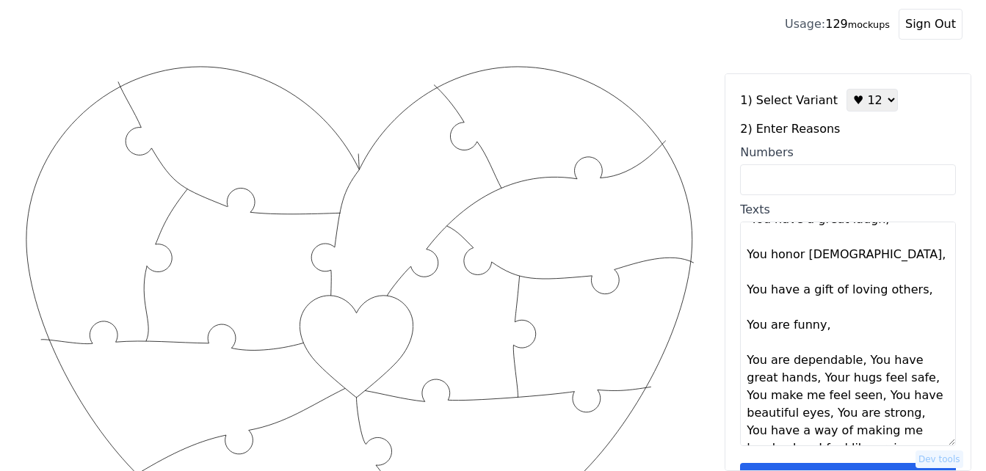
click at [823, 328] on textarea "You are kind, You have a great laugh, You honor [DEMOGRAPHIC_DATA], You have a …" at bounding box center [848, 334] width 216 height 225
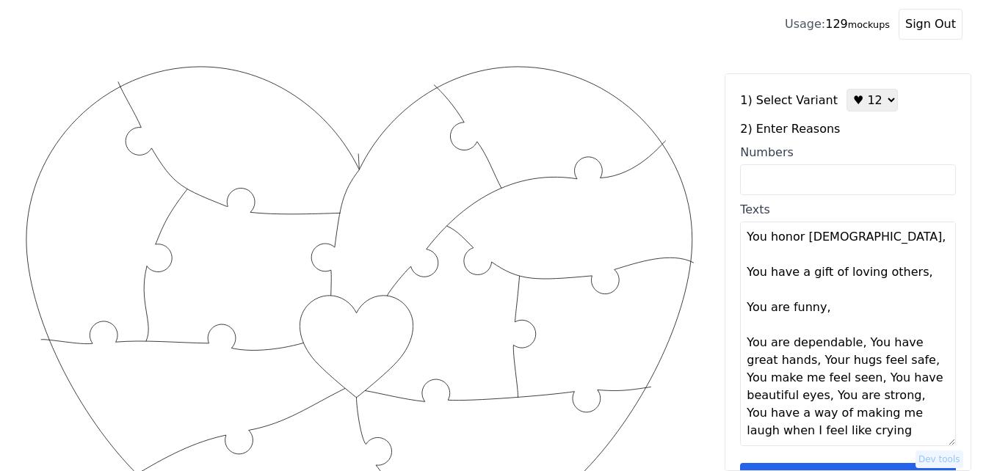
click at [854, 346] on textarea "You are kind, You have a great laugh, You honor [DEMOGRAPHIC_DATA], You have a …" at bounding box center [848, 334] width 216 height 225
click at [854, 345] on textarea "You are kind, You have a great laugh, You honor [DEMOGRAPHIC_DATA], You have a …" at bounding box center [848, 334] width 216 height 225
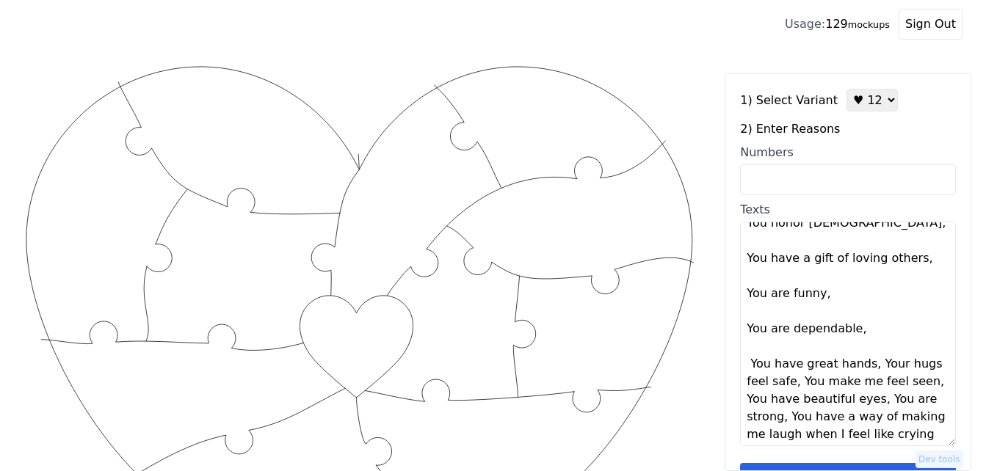
scroll to position [88, 0]
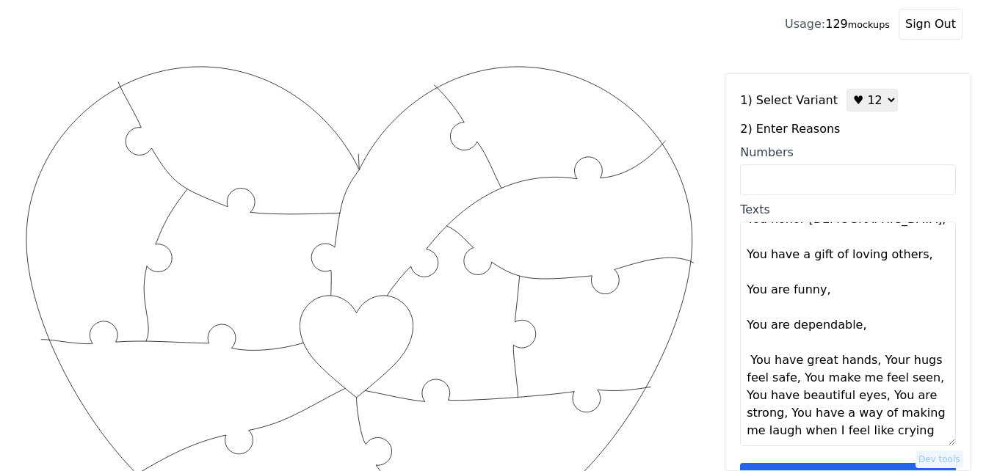
click at [865, 360] on textarea "You are kind, You have a great laugh, You honor [DEMOGRAPHIC_DATA], You have a …" at bounding box center [848, 334] width 216 height 225
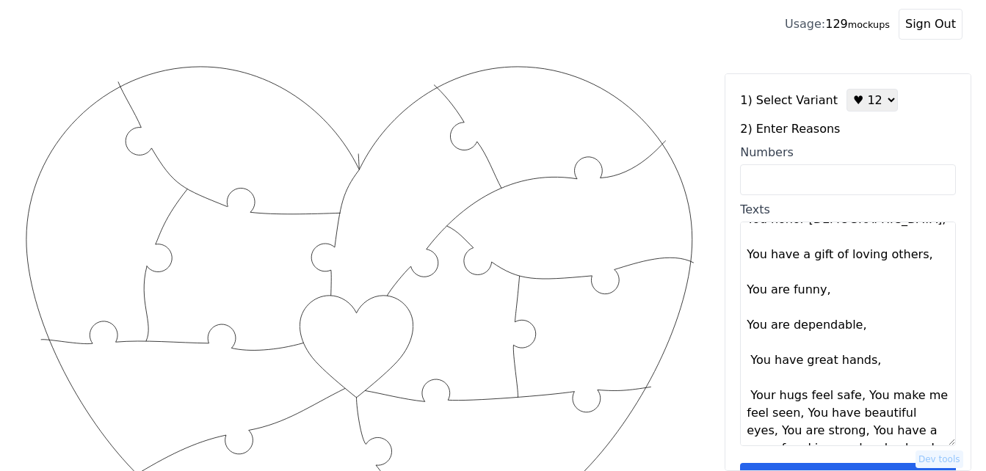
click at [865, 360] on textarea "You are kind, You have a great laugh, You honor [DEMOGRAPHIC_DATA], You have a …" at bounding box center [848, 334] width 216 height 225
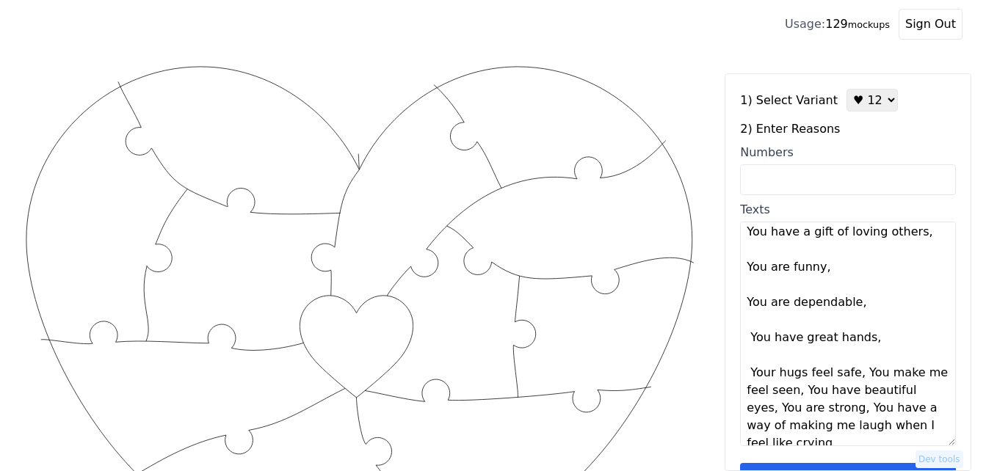
scroll to position [123, 0]
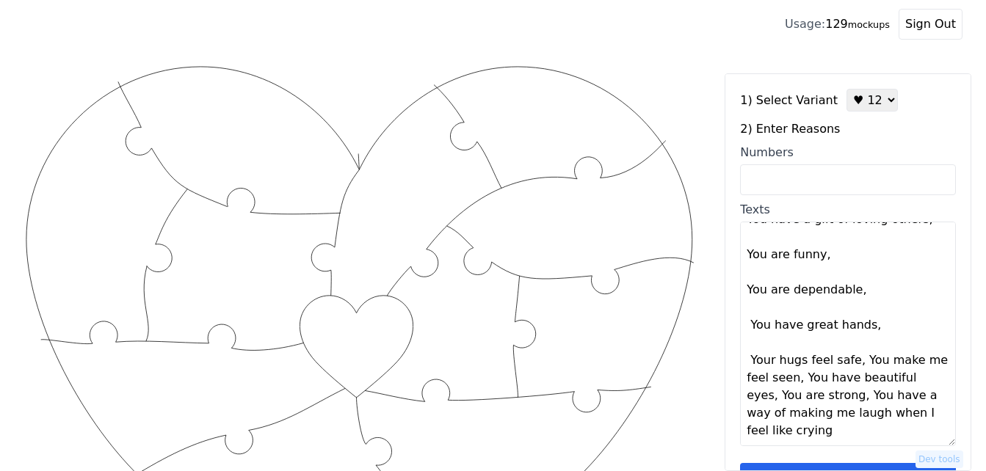
click at [851, 365] on textarea "You are kind, You have a great laugh, You honor [DEMOGRAPHIC_DATA], You have a …" at bounding box center [848, 334] width 216 height 225
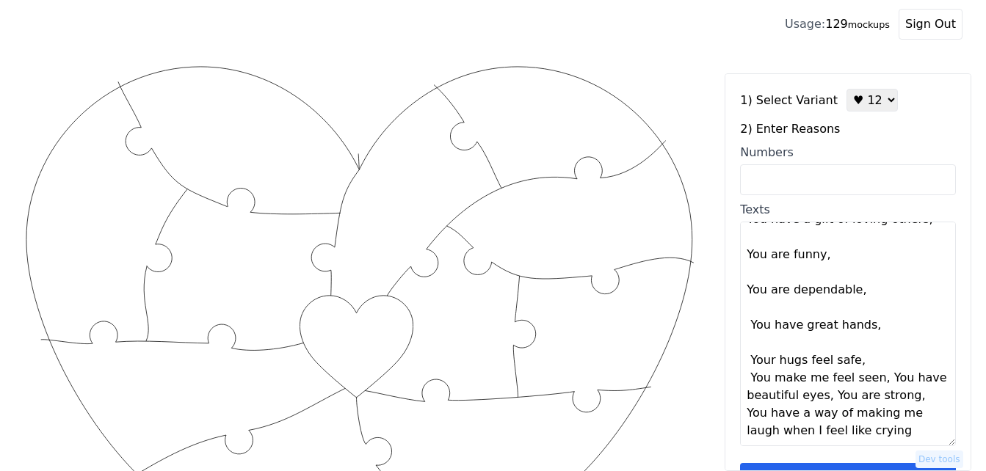
click at [851, 364] on textarea "You are kind, You have a great laugh, You honor [DEMOGRAPHIC_DATA], You have a …" at bounding box center [848, 334] width 216 height 225
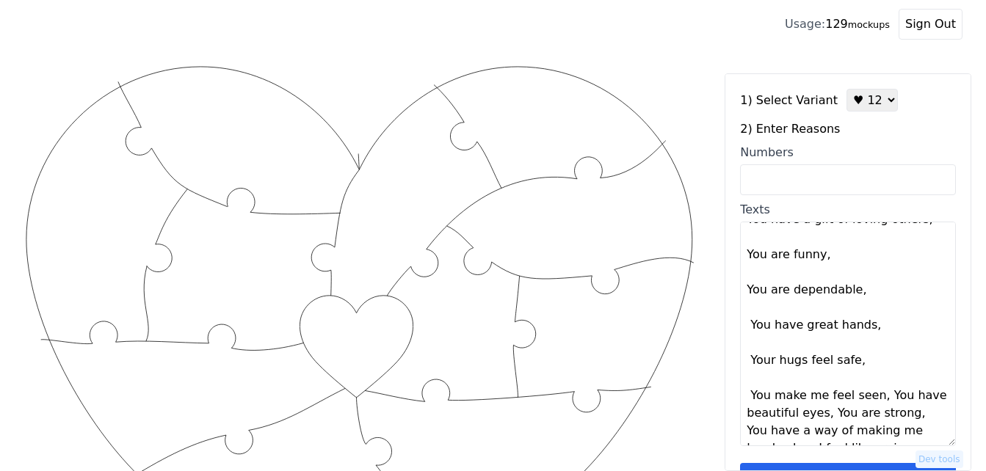
scroll to position [141, 0]
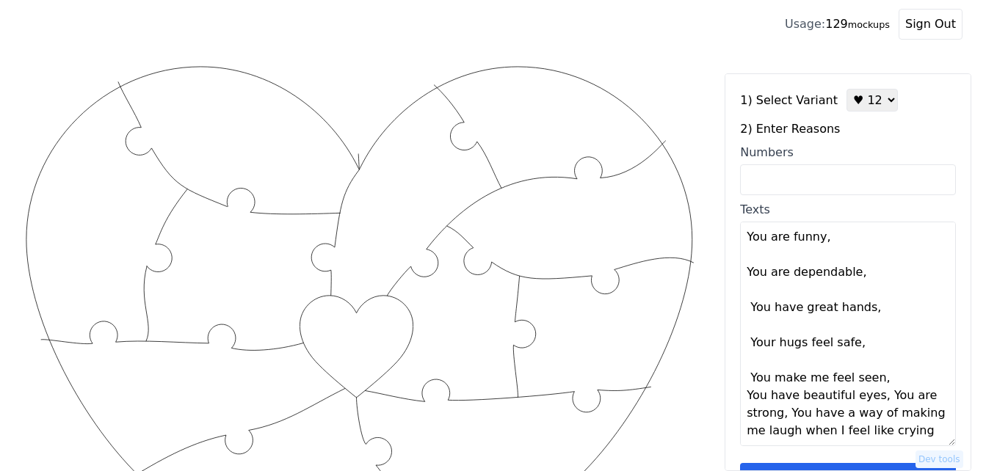
click at [873, 380] on textarea "You are kind, You have a great laugh, You honor [DEMOGRAPHIC_DATA], You have a …" at bounding box center [848, 334] width 216 height 225
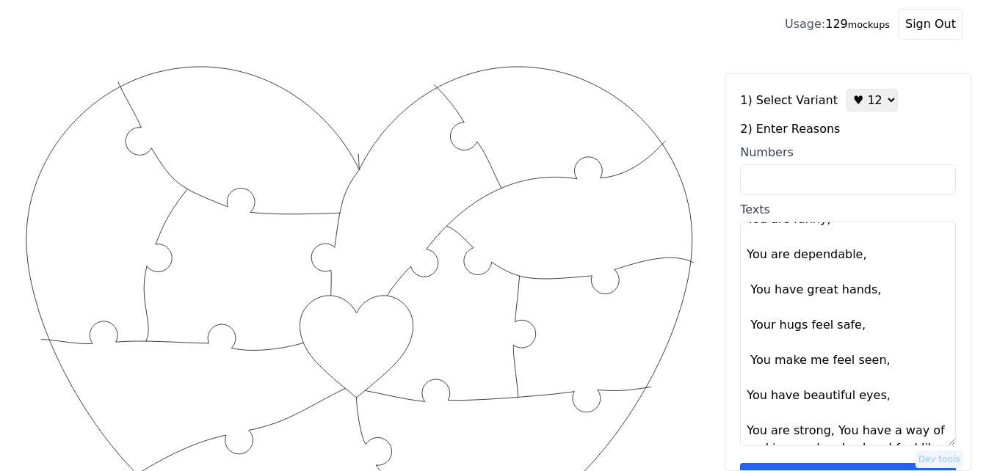
click at [873, 398] on textarea "You are kind, You have a great laugh, You honor [DEMOGRAPHIC_DATA], You have a …" at bounding box center [848, 334] width 216 height 225
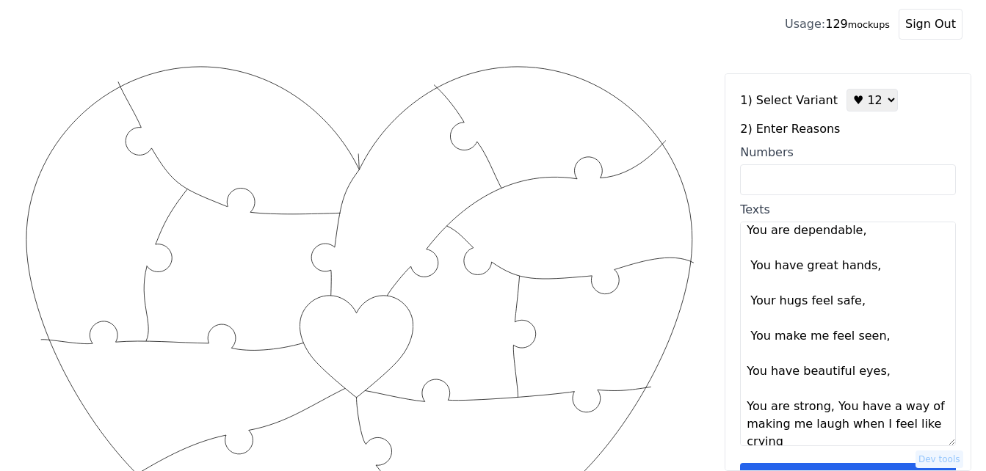
scroll to position [194, 0]
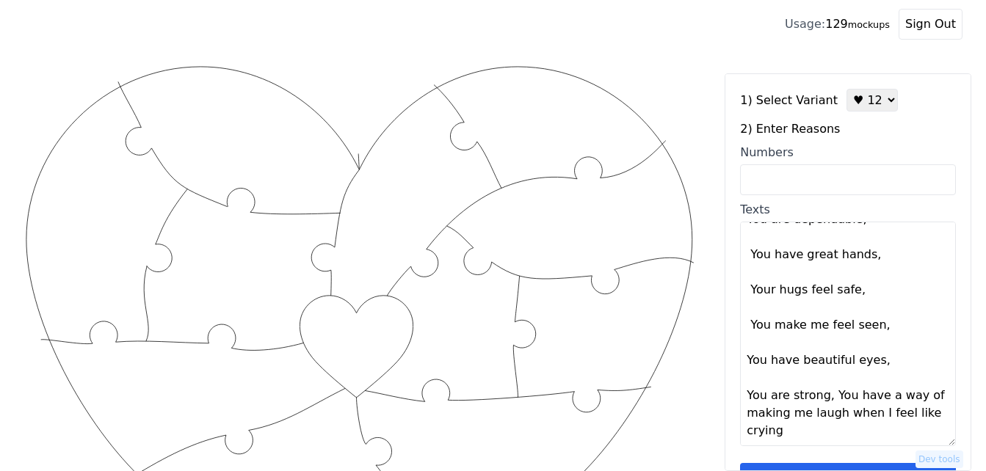
click at [825, 402] on textarea "You are kind, You have a great laugh, You honor [DEMOGRAPHIC_DATA], You have a …" at bounding box center [848, 334] width 216 height 225
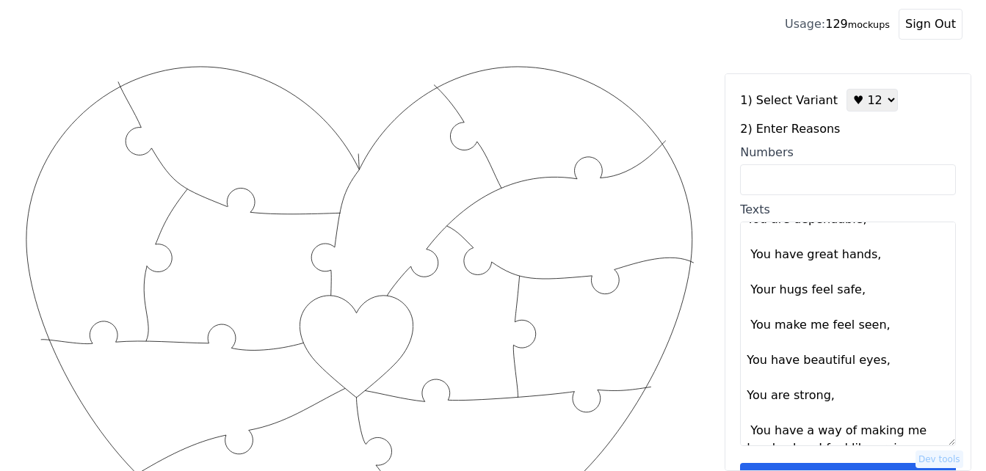
click at [829, 399] on textarea "You are kind, You have a great laugh, You honor [DEMOGRAPHIC_DATA], You have a …" at bounding box center [848, 334] width 216 height 225
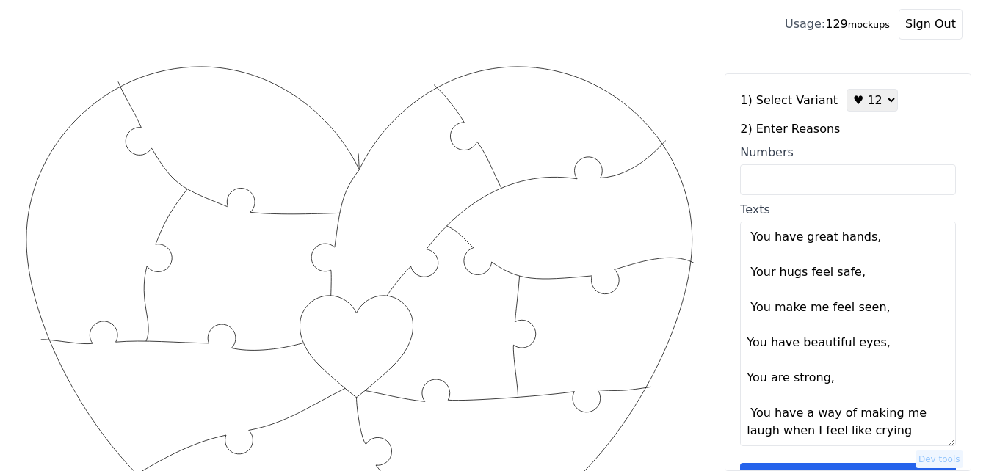
type textarea "You are kind You have a great laugh You honor [DEMOGRAPHIC_DATA] You have a gif…"
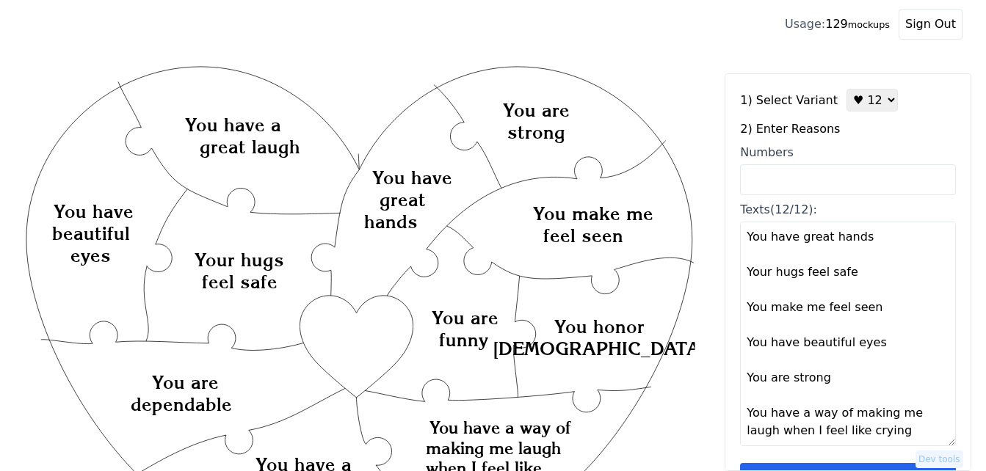
scroll to position [44, 0]
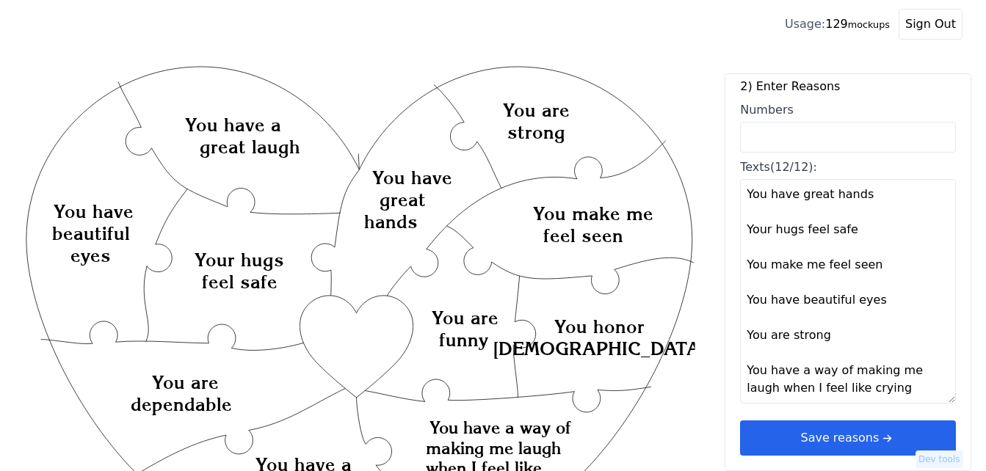
click at [848, 436] on button "Save reasons" at bounding box center [848, 438] width 216 height 35
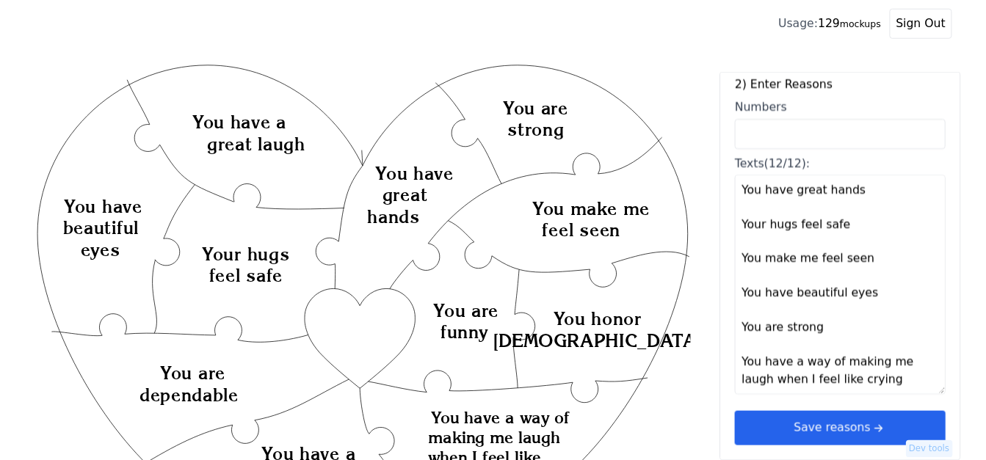
scroll to position [0, 0]
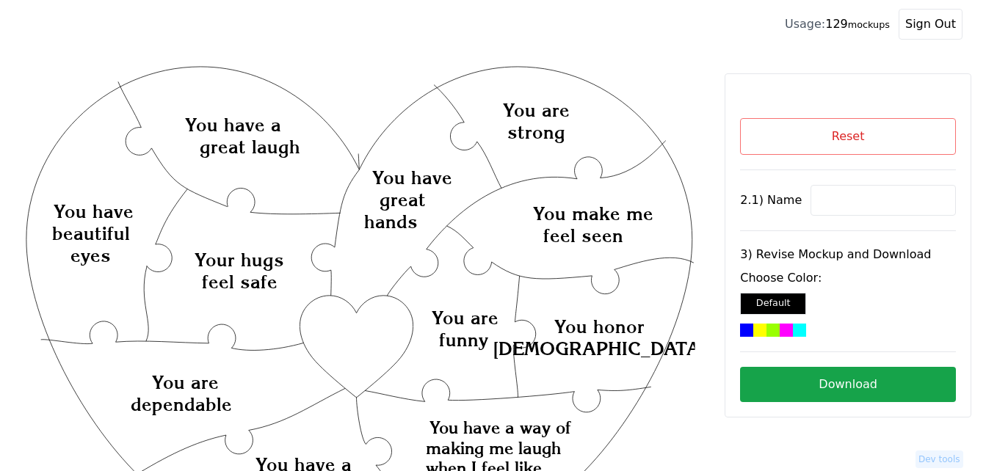
click at [856, 184] on div "Reset 2.1) Name 3) Revise Mockup and Download Choose Color: Default Download" at bounding box center [848, 260] width 216 height 284
click at [856, 200] on input at bounding box center [882, 200] width 145 height 31
paste input "Zac"
type input "Zac"
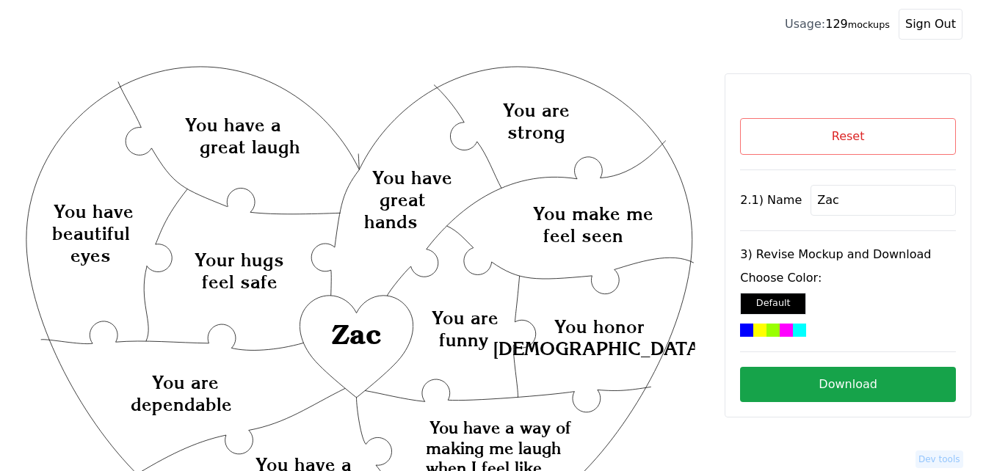
click at [778, 334] on div at bounding box center [772, 330] width 13 height 13
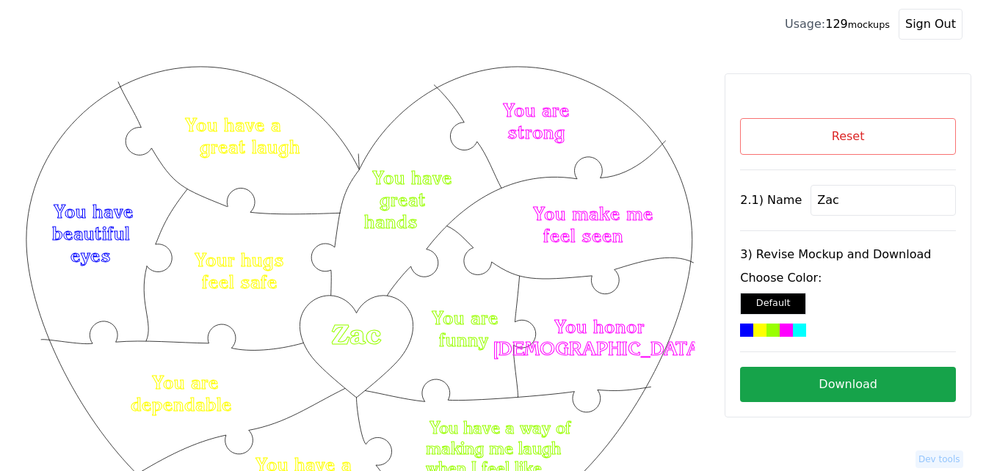
click at [848, 387] on button "Download" at bounding box center [848, 384] width 216 height 35
click at [905, 135] on button "Reset" at bounding box center [848, 136] width 216 height 37
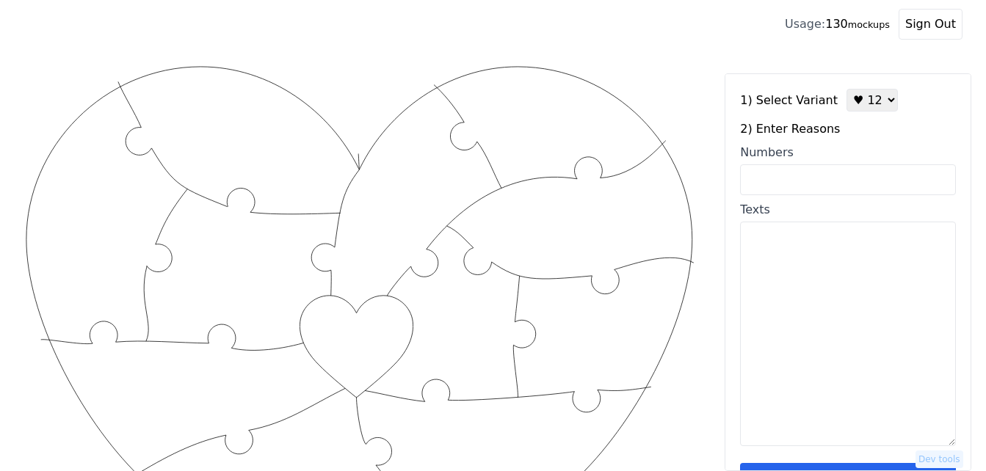
click at [815, 179] on input "Numbers" at bounding box center [848, 179] width 216 height 31
drag, startPoint x: 814, startPoint y: 179, endPoint x: 870, endPoint y: 104, distance: 93.8
click at [870, 104] on select "♥ 12 ♥ 18 ♥ 28 ♥ 40 ♥ 50 ♥ 60 ♥ 70" at bounding box center [871, 100] width 51 height 23
select select "3"
click at [846, 89] on select "♥ 12 ♥ 18 ♥ 28 ♥ 40 ♥ 50 ♥ 60 ♥ 70" at bounding box center [871, 100] width 51 height 23
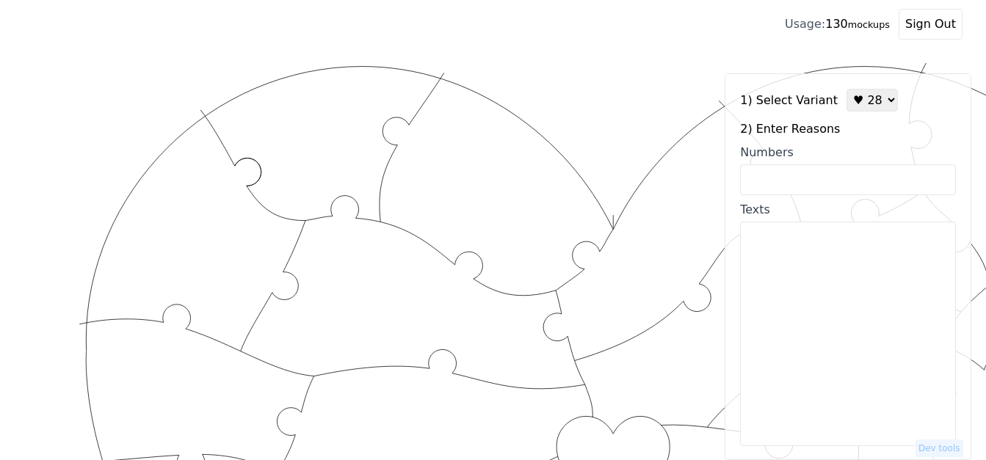
click at [840, 179] on input "Numbers" at bounding box center [848, 179] width 216 height 31
paste input "2, 4, 6, 8, 11, 13, 16, 27, 28, 30, 34, 39, 43, 50, 52, 53, 60, 61, 63, 65, 66,…"
type input "2, 4, 6, 8, 11, 13, 16, 27, 28, 30, 34, 39, 43, 50, 52, 53, 60, 61, 63, 65, 66,…"
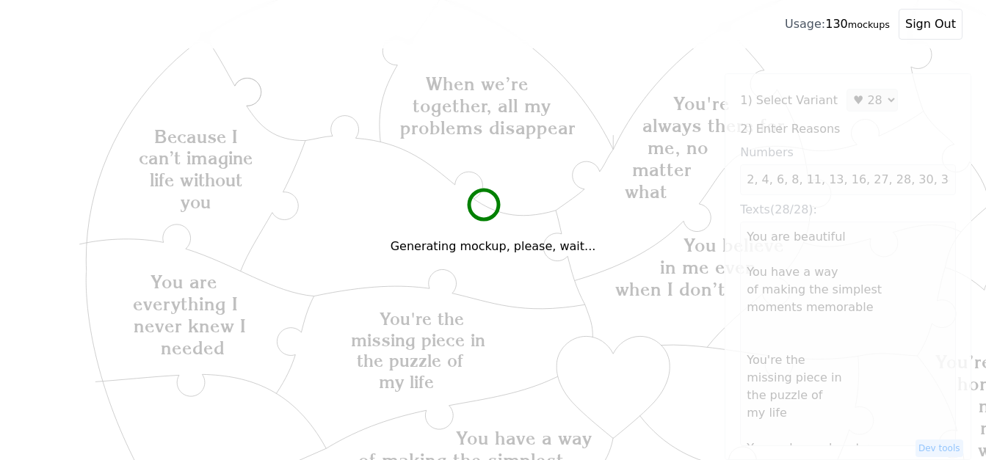
scroll to position [147, 0]
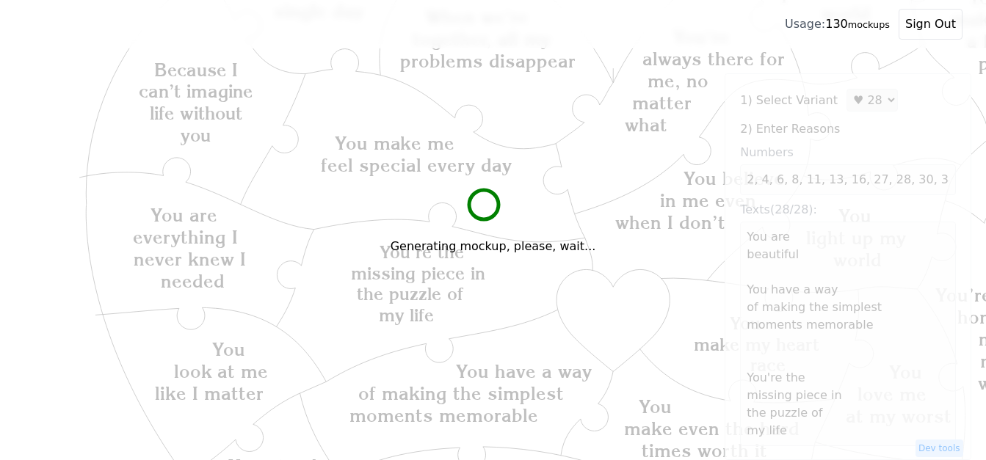
type textarea "You are beautiful You have a way of making the simplest moments memorable You'r…"
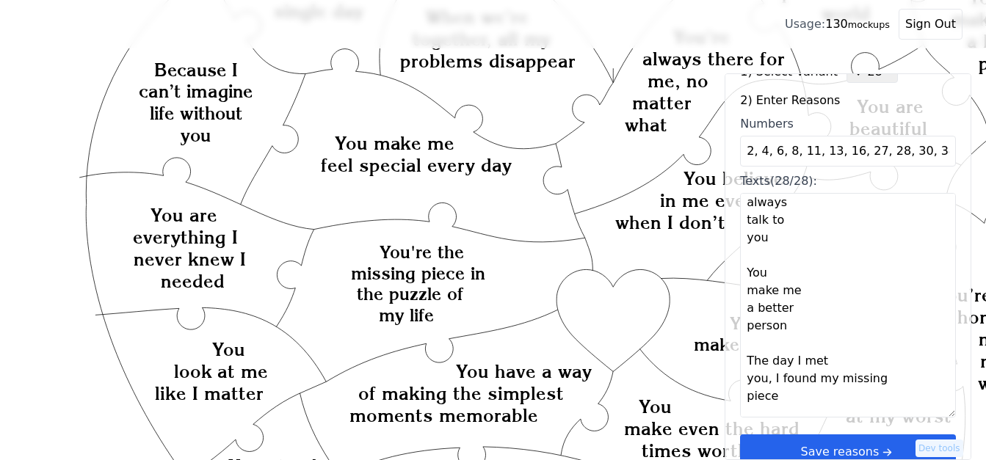
scroll to position [44, 0]
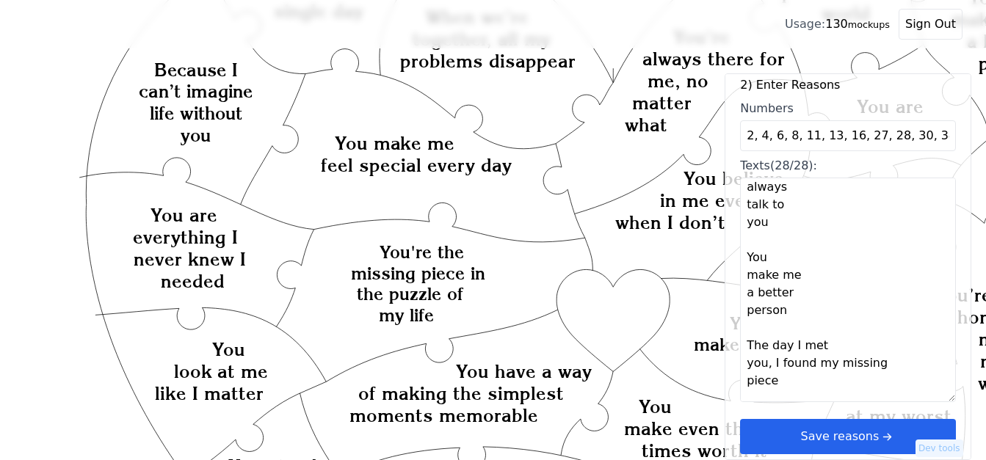
click at [893, 428] on button "Save reasons" at bounding box center [848, 436] width 216 height 35
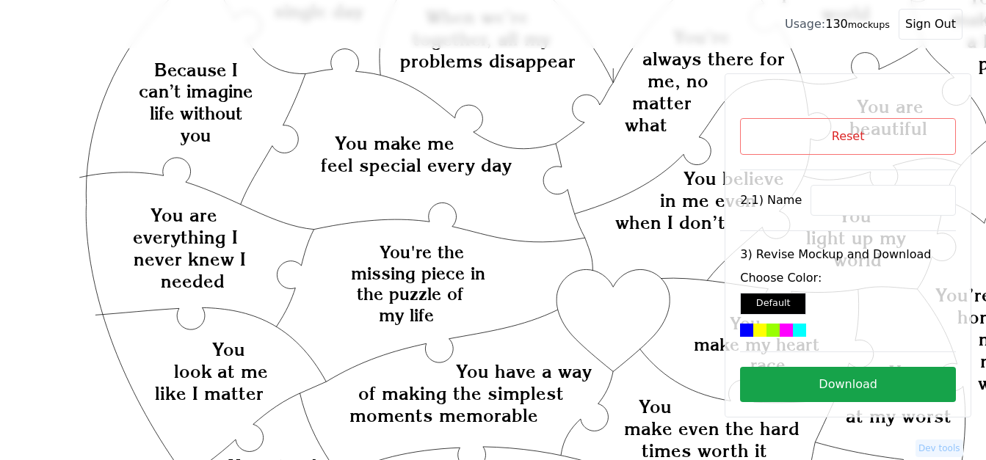
scroll to position [0, 0]
click at [878, 201] on input at bounding box center [882, 200] width 145 height 31
paste input "Susy"
type input "Susy"
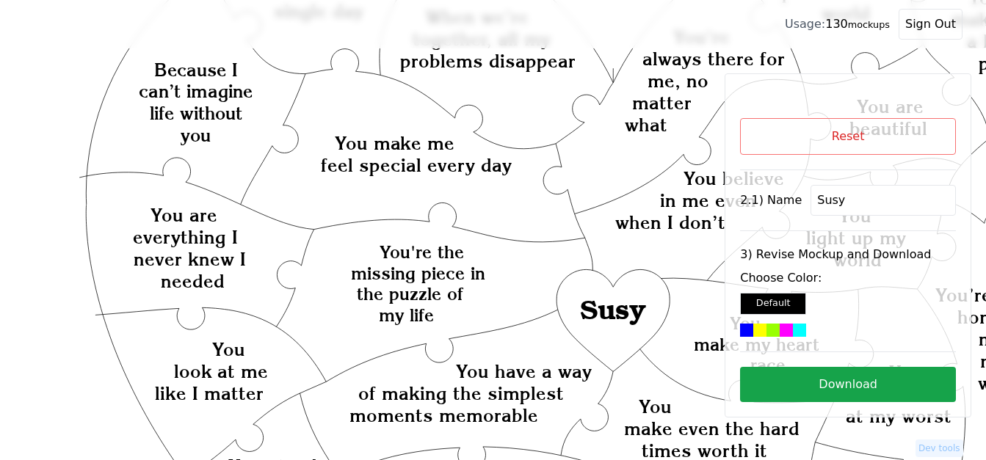
click at [782, 330] on div at bounding box center [785, 330] width 13 height 13
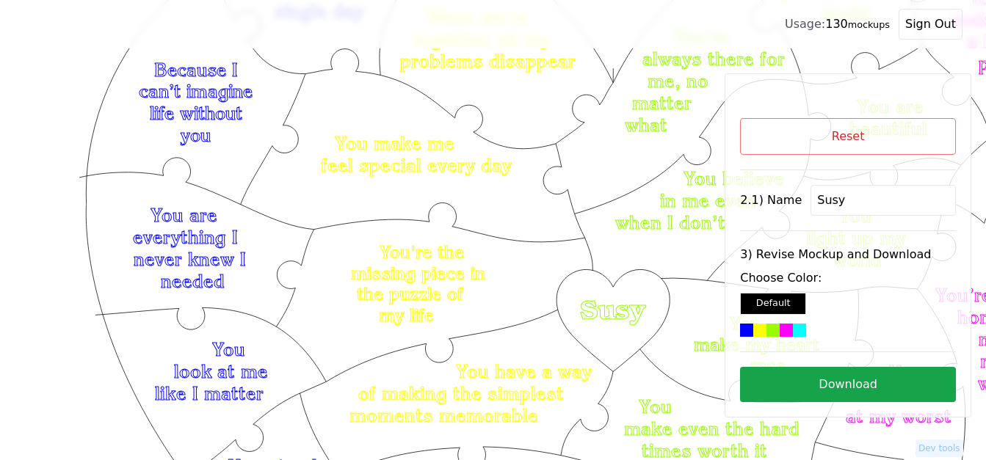
click at [826, 383] on button "Download" at bounding box center [848, 384] width 216 height 35
